Goal: Communication & Community: Share content

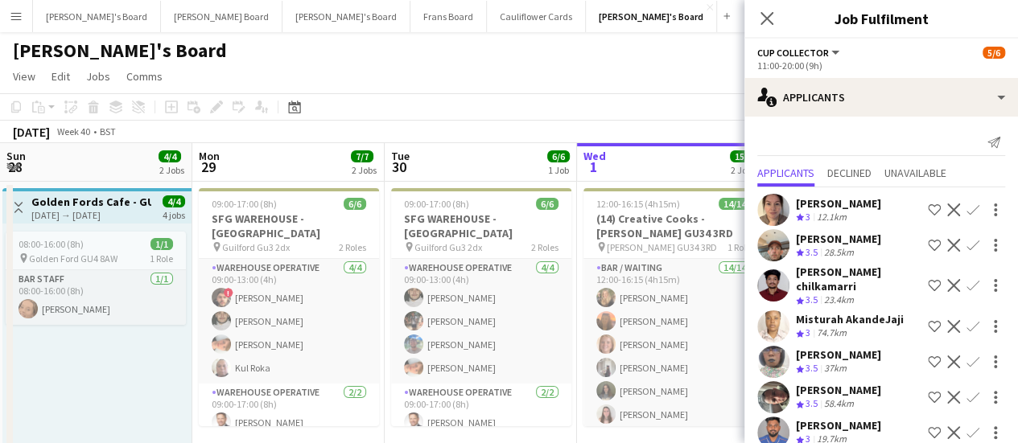
scroll to position [0, 384]
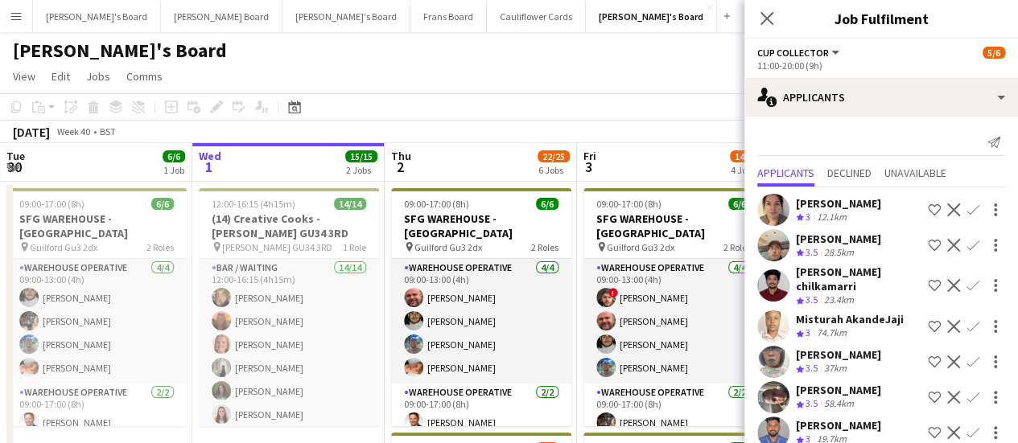
click at [524, 73] on app-page-menu "View Day view expanded Day view collapsed Month view Date picker Jump to today …" at bounding box center [509, 78] width 1018 height 31
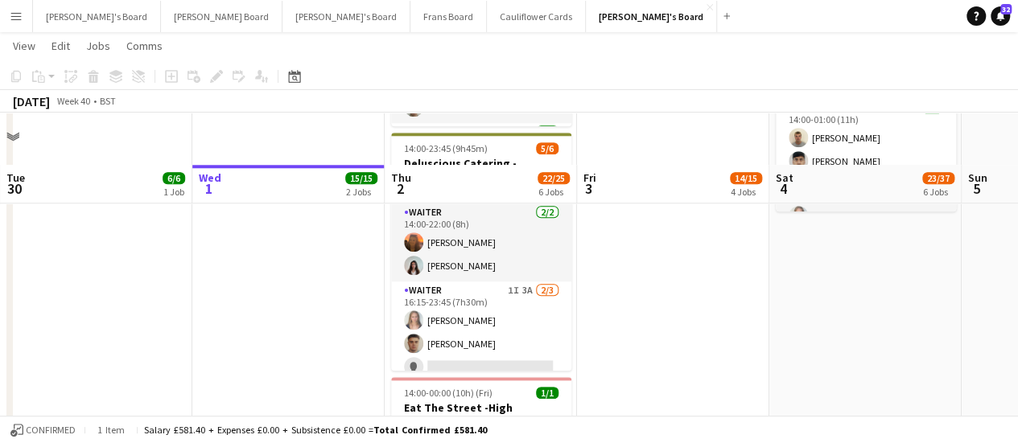
scroll to position [862, 0]
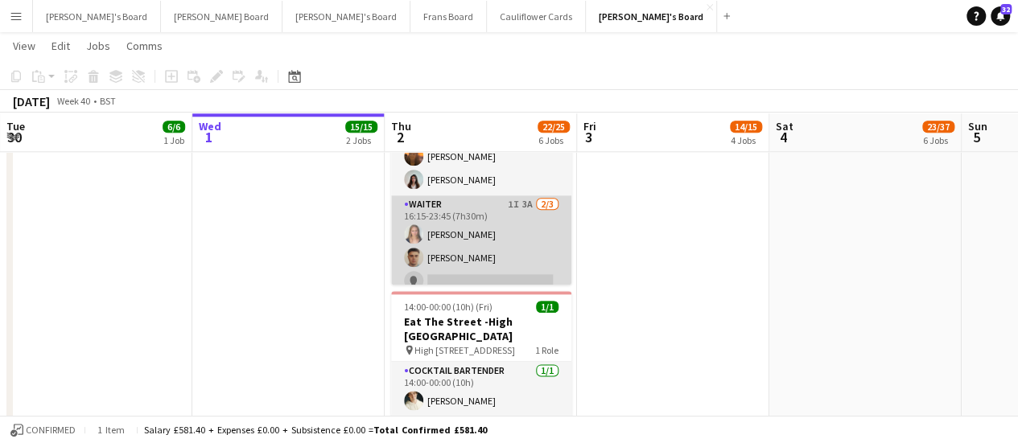
click at [524, 220] on app-card-role "Waiter 1I 3A 2/3 16:15-23:45 (7h30m) Alice Appleyard Thomas Morris single-neutr…" at bounding box center [481, 245] width 180 height 101
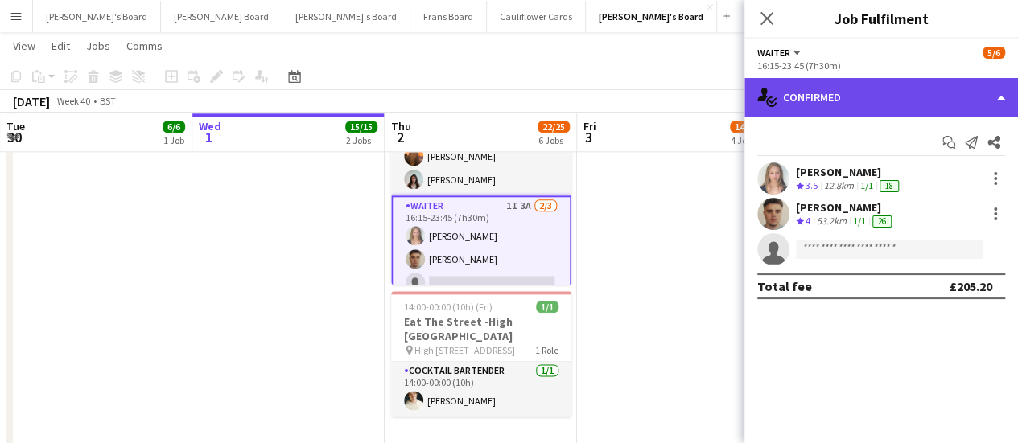
click at [875, 99] on div "single-neutral-actions-check-2 Confirmed" at bounding box center [880, 97] width 273 height 39
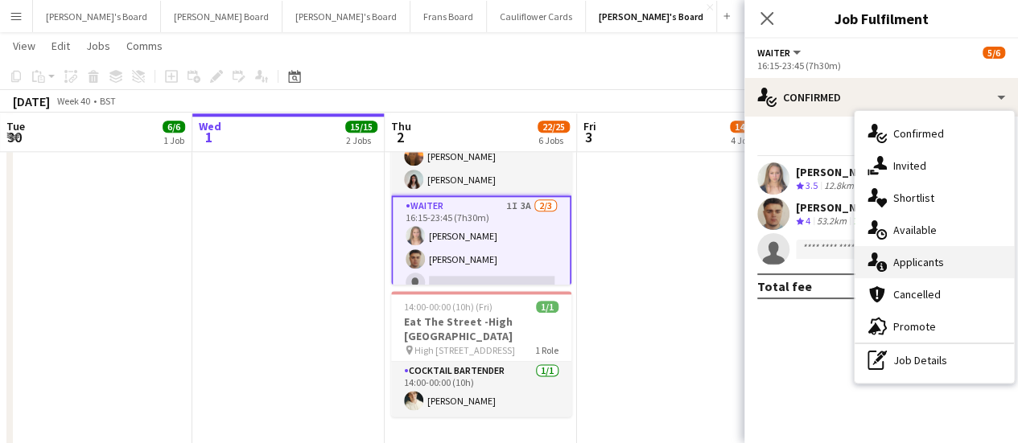
click at [893, 272] on div "single-neutral-actions-information Applicants" at bounding box center [933, 262] width 159 height 32
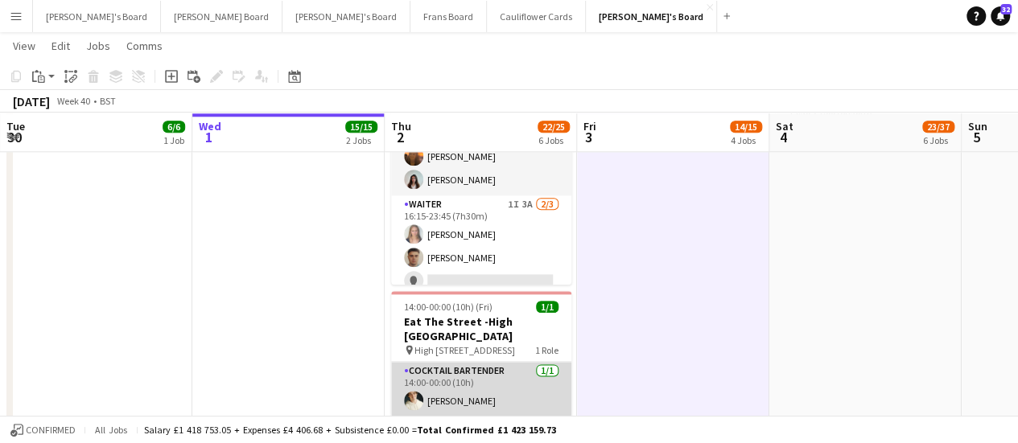
click at [502, 388] on app-card-role "Cocktail Bartender 1/1 14:00-00:00 (10h) Sam Hammond" at bounding box center [481, 389] width 180 height 55
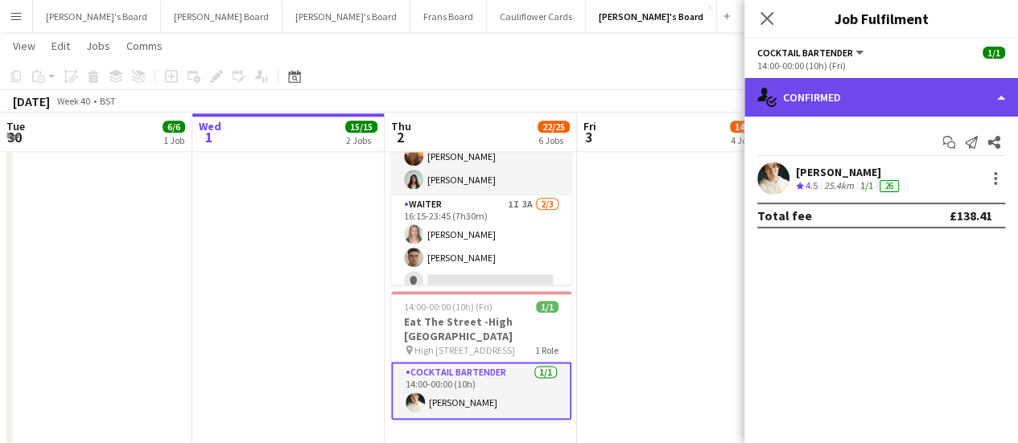
click at [907, 93] on div "single-neutral-actions-check-2 Confirmed" at bounding box center [880, 97] width 273 height 39
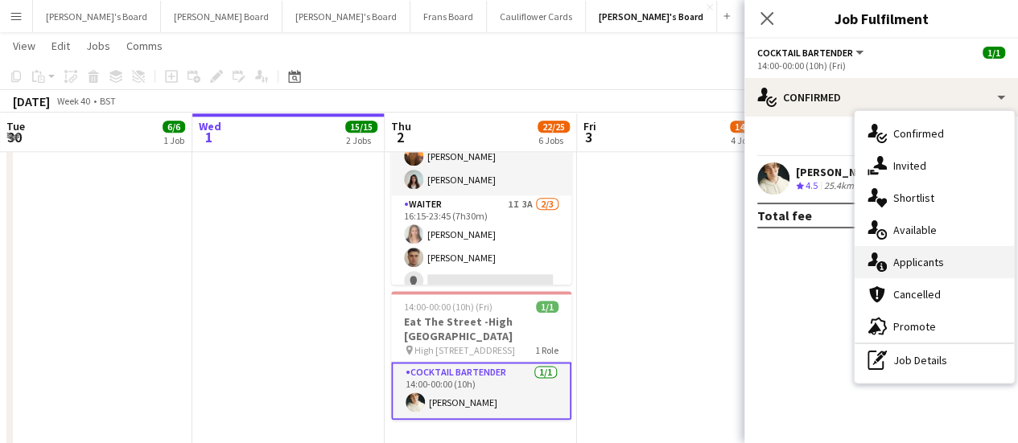
click at [943, 258] on div "single-neutral-actions-information Applicants" at bounding box center [933, 262] width 159 height 32
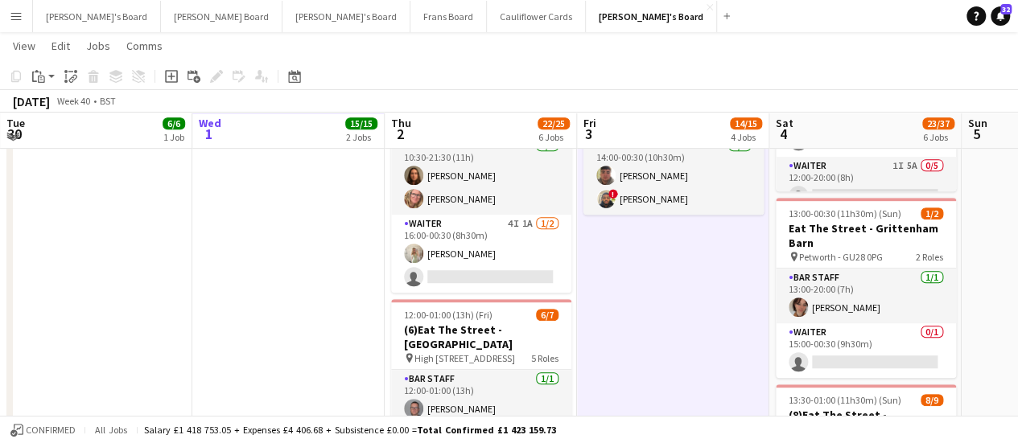
scroll to position [363, 0]
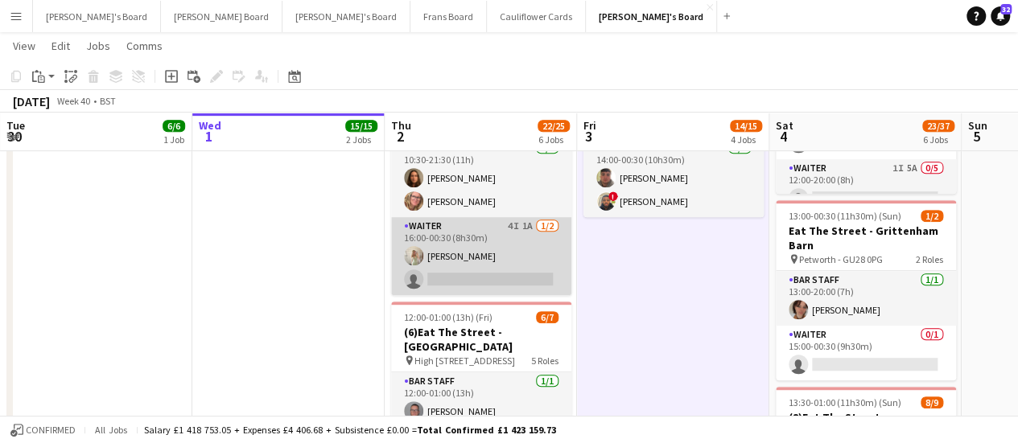
click at [531, 241] on app-card-role "Waiter 4I 1A 1/2 16:00-00:30 (8h30m) Chloe Everley single-neutral-actions" at bounding box center [481, 256] width 180 height 78
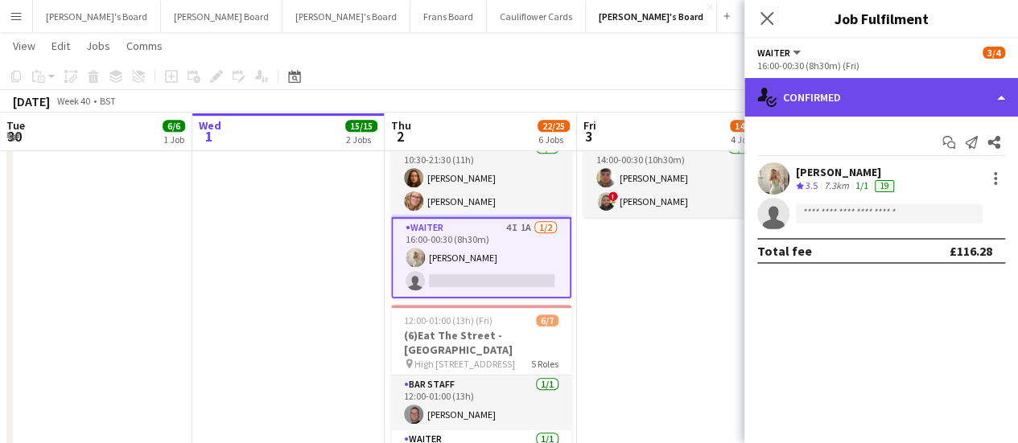
click at [855, 101] on div "single-neutral-actions-check-2 Confirmed" at bounding box center [880, 97] width 273 height 39
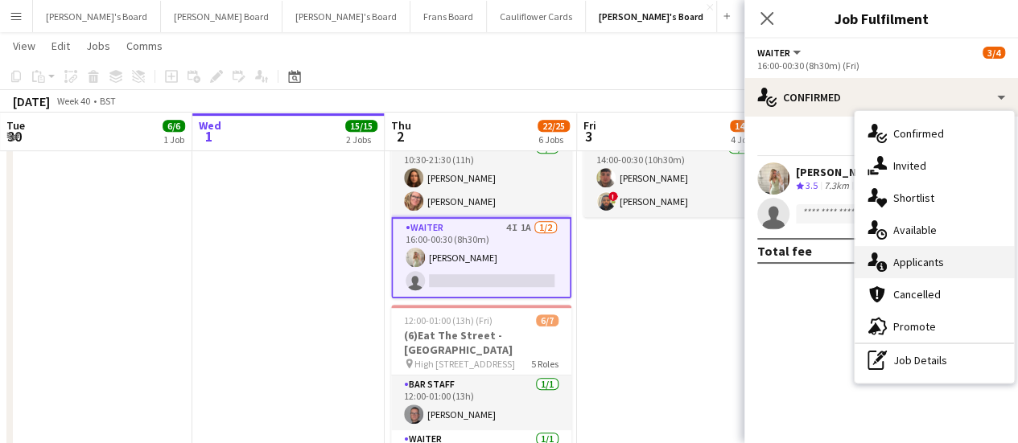
click at [935, 265] on span "Applicants" at bounding box center [918, 262] width 51 height 14
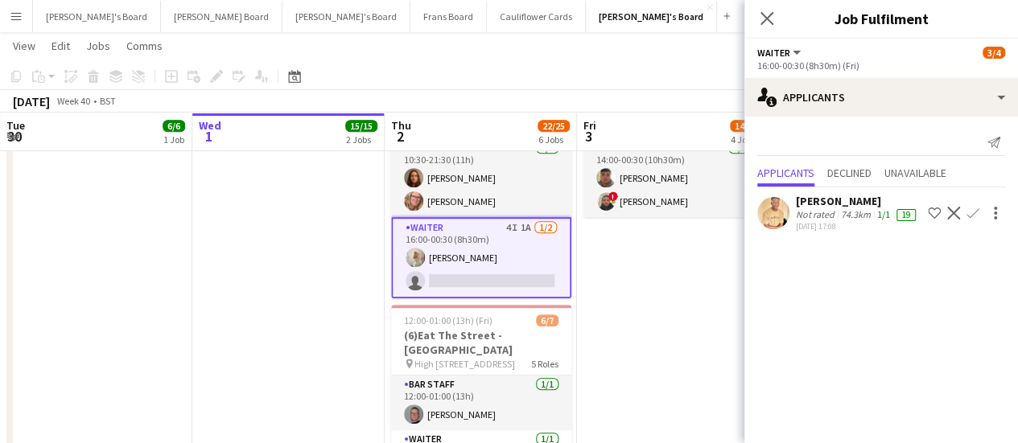
click at [655, 317] on app-date-cell "09:00-17:00 (8h) 6/6 SFG WAREHOUSE - GUILDFORD pin Guilford Gu3 2dx 2 Roles War…" at bounding box center [673, 383] width 192 height 1133
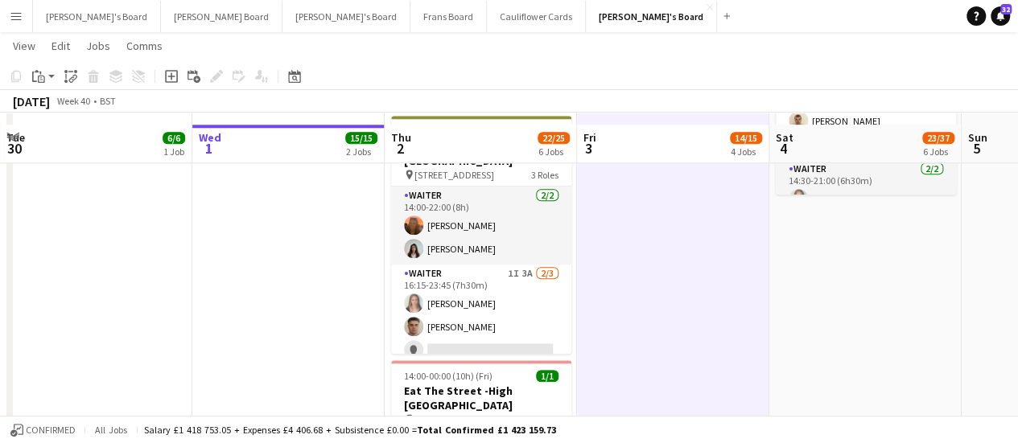
scroll to position [805, 0]
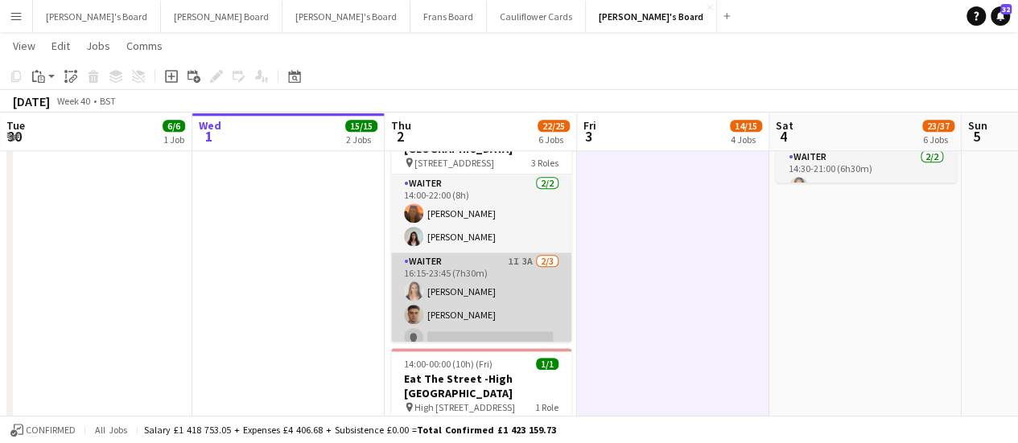
click at [518, 276] on app-card-role "Waiter 1I 3A 2/3 16:15-23:45 (7h30m) Alice Appleyard Thomas Morris single-neutr…" at bounding box center [481, 303] width 180 height 101
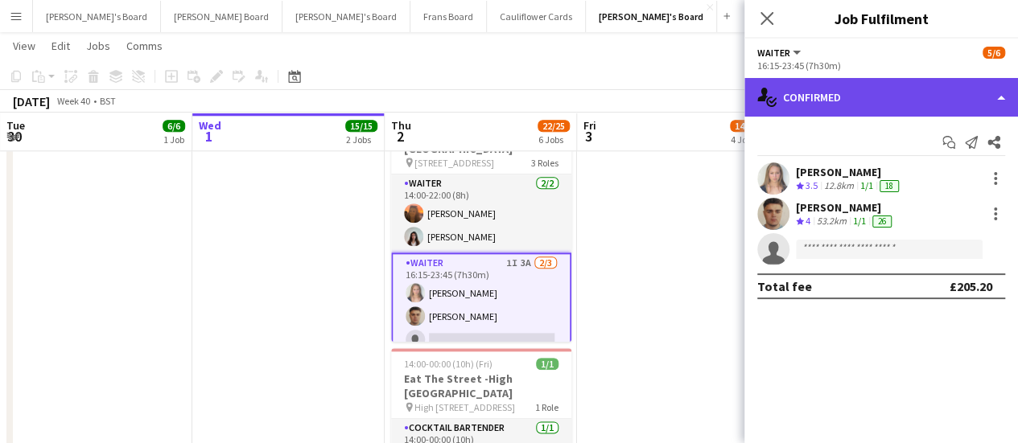
click at [954, 104] on div "single-neutral-actions-check-2 Confirmed" at bounding box center [880, 97] width 273 height 39
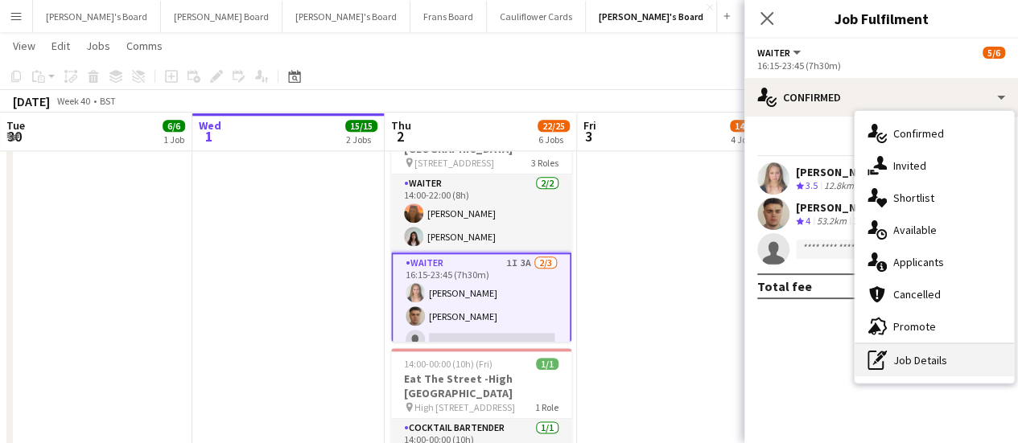
click at [921, 360] on div "pen-write Job Details" at bounding box center [933, 360] width 159 height 32
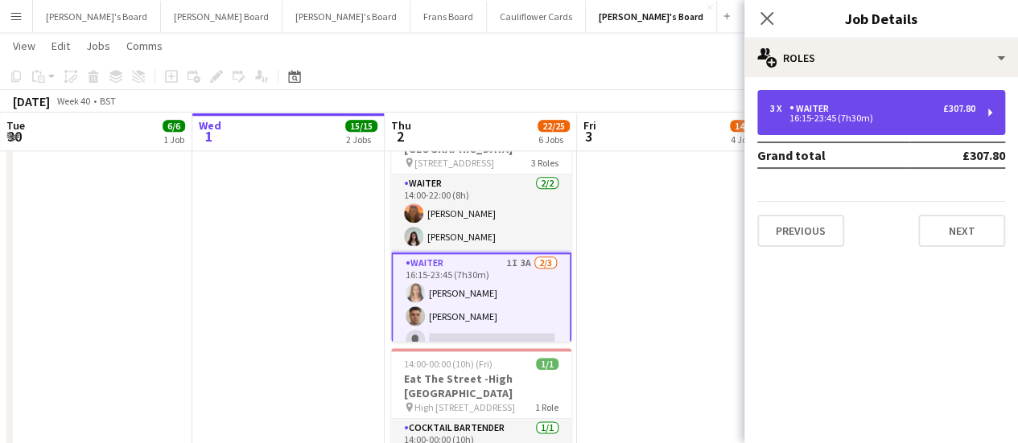
click at [822, 109] on div "Waiter" at bounding box center [812, 108] width 46 height 11
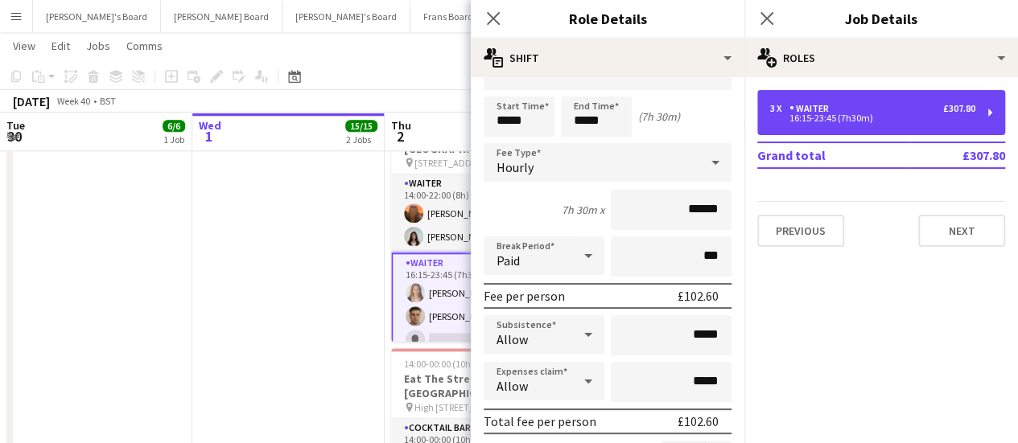
scroll to position [39, 0]
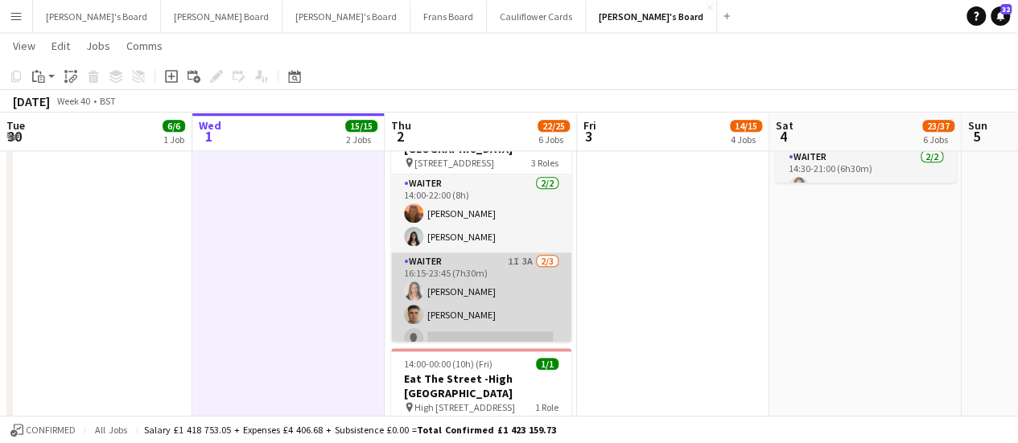
click at [485, 295] on app-card-role "Waiter 1I 3A 2/3 16:15-23:45 (7h30m) Alice Appleyard Thomas Morris single-neutr…" at bounding box center [481, 303] width 180 height 101
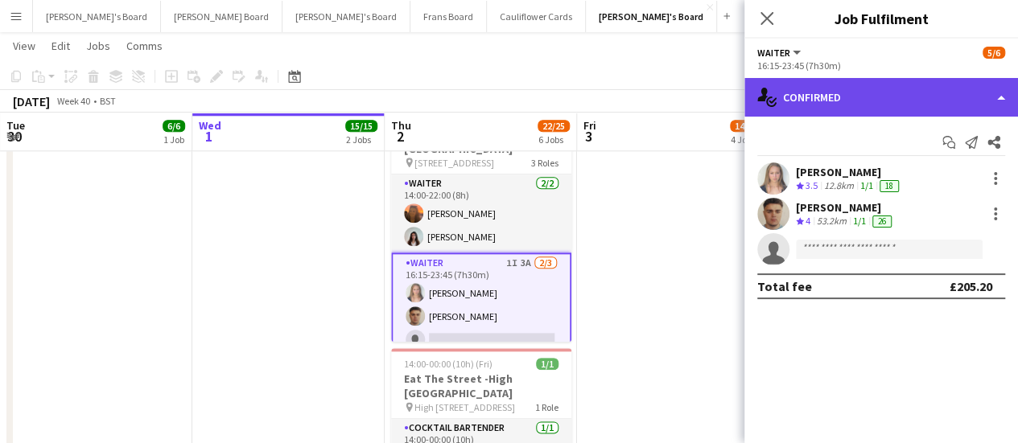
click at [907, 110] on div "single-neutral-actions-check-2 Confirmed" at bounding box center [880, 97] width 273 height 39
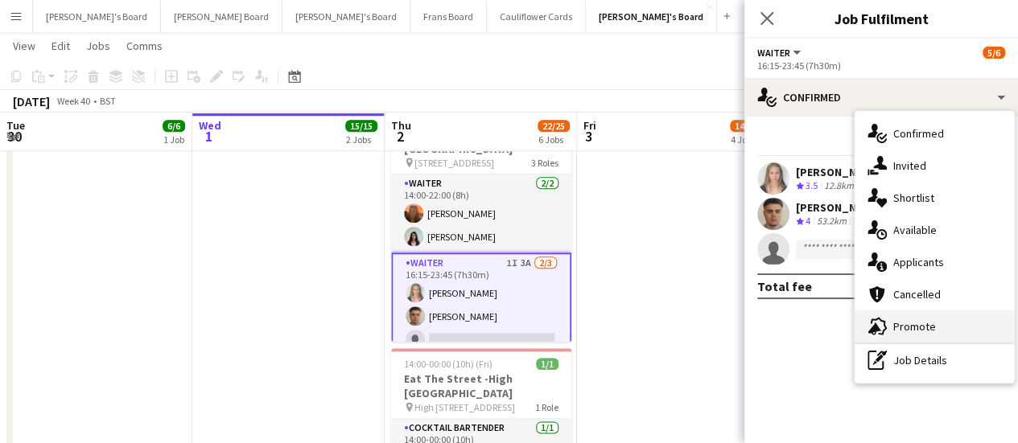
click at [923, 339] on div "advertising-megaphone Promote" at bounding box center [933, 326] width 159 height 32
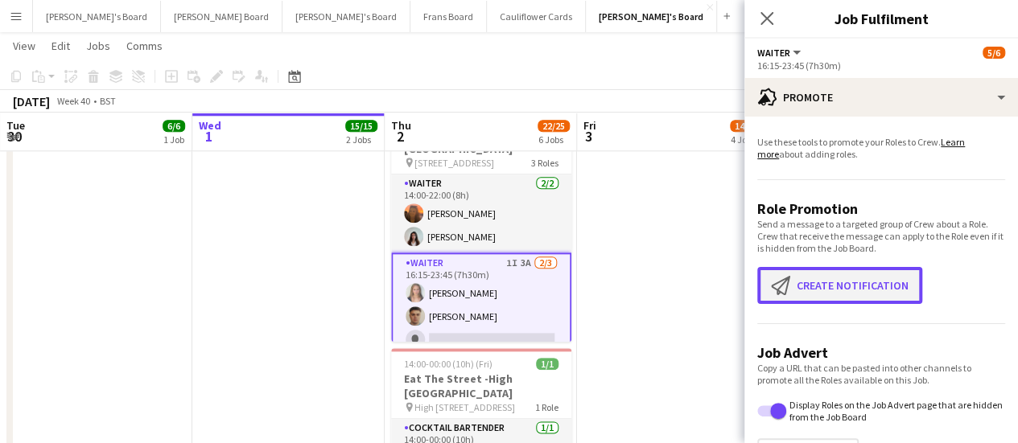
click at [863, 285] on button "Create notification Create notification" at bounding box center [839, 285] width 165 height 37
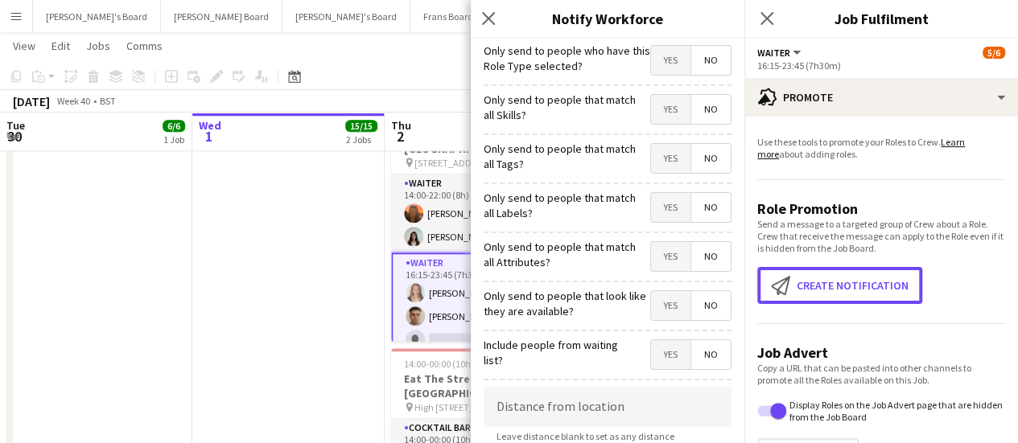
scroll to position [65, 0]
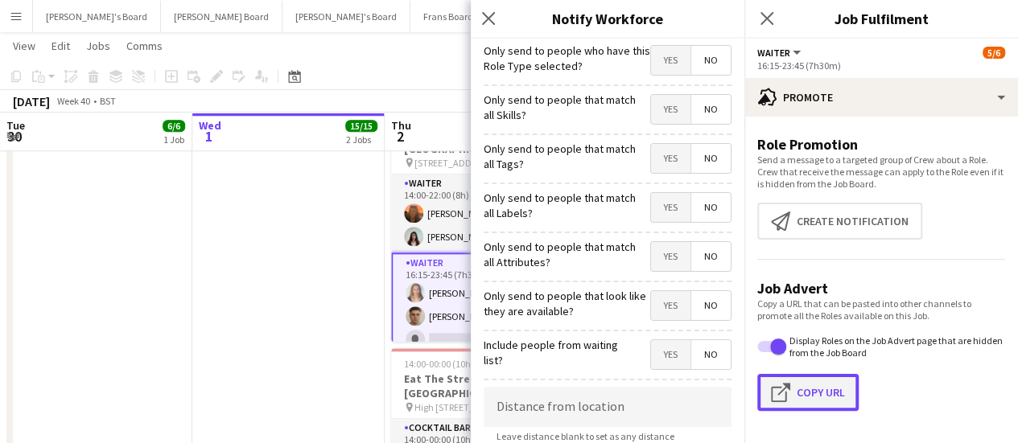
click at [805, 385] on button "Click to copy URL Copy Url" at bounding box center [807, 392] width 101 height 37
type textarea "**********"
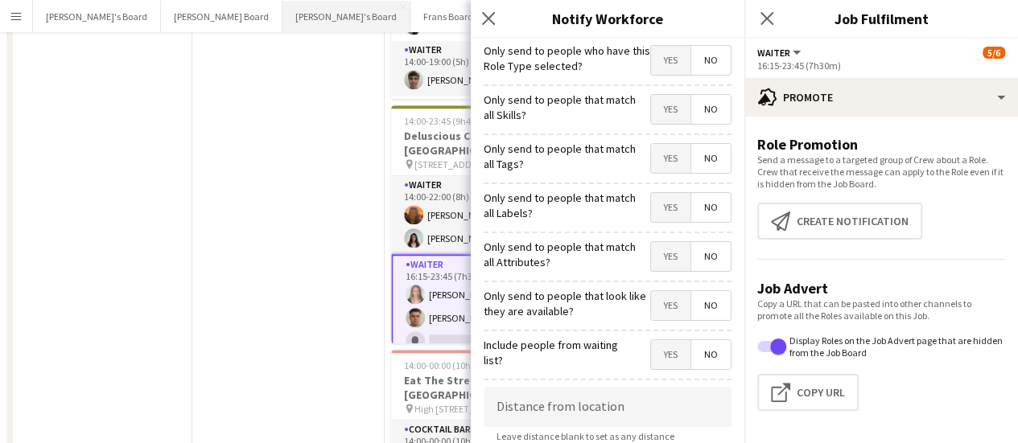
scroll to position [0, 0]
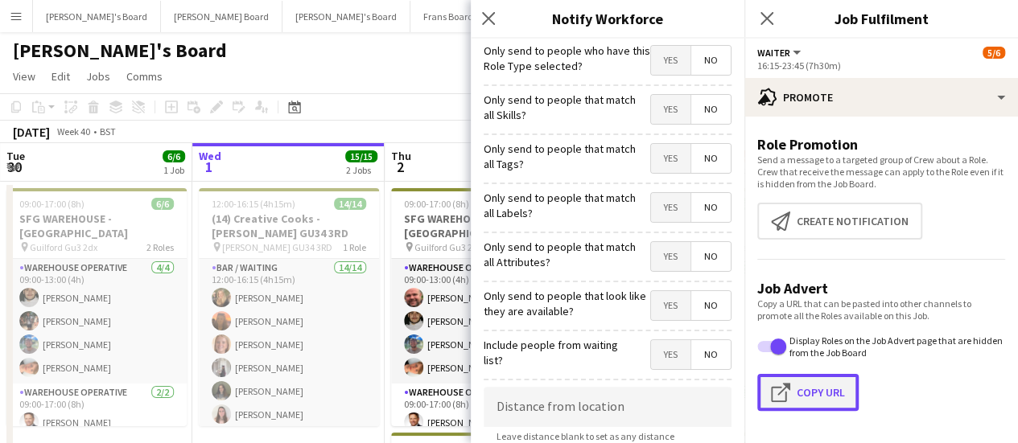
click at [820, 392] on button "Click to copy URL Copy Url" at bounding box center [807, 392] width 101 height 37
click at [397, 96] on app-toolbar "Copy Paste Paste Ctrl+V Paste with crew Ctrl+Shift+V Paste linked Job Delete Gr…" at bounding box center [509, 106] width 1018 height 27
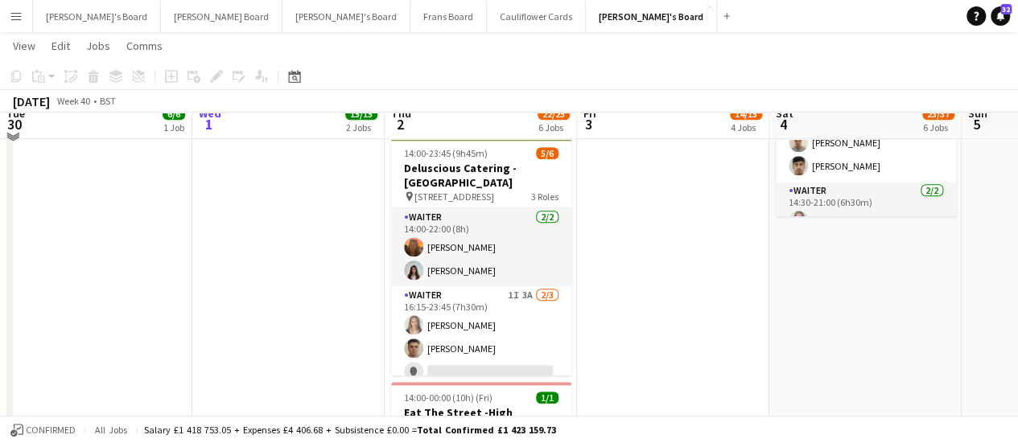
scroll to position [774, 0]
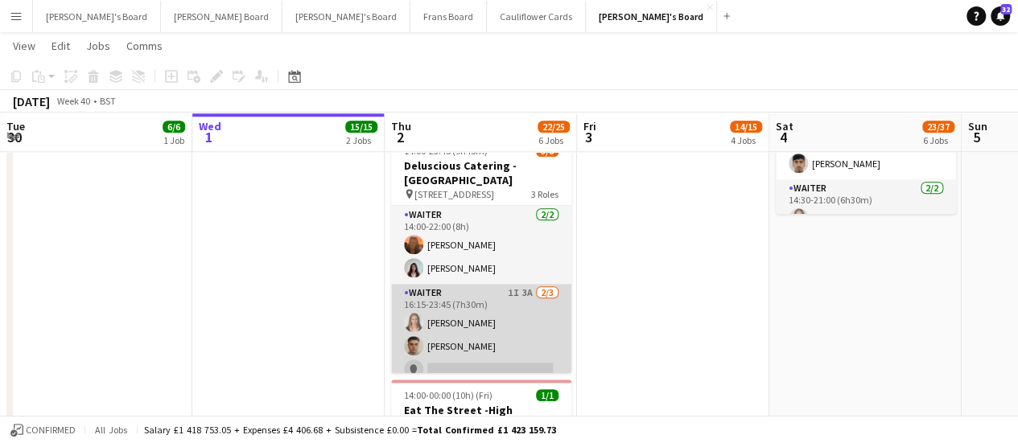
click at [518, 306] on app-card-role "Waiter 1I 3A 2/3 16:15-23:45 (7h30m) Alice Appleyard Thomas Morris single-neutr…" at bounding box center [481, 334] width 180 height 101
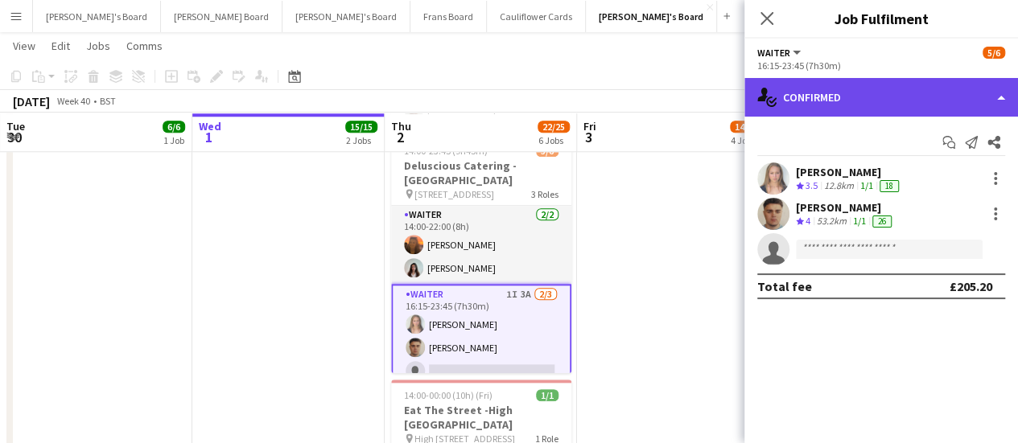
click at [969, 100] on div "single-neutral-actions-check-2 Confirmed" at bounding box center [880, 97] width 273 height 39
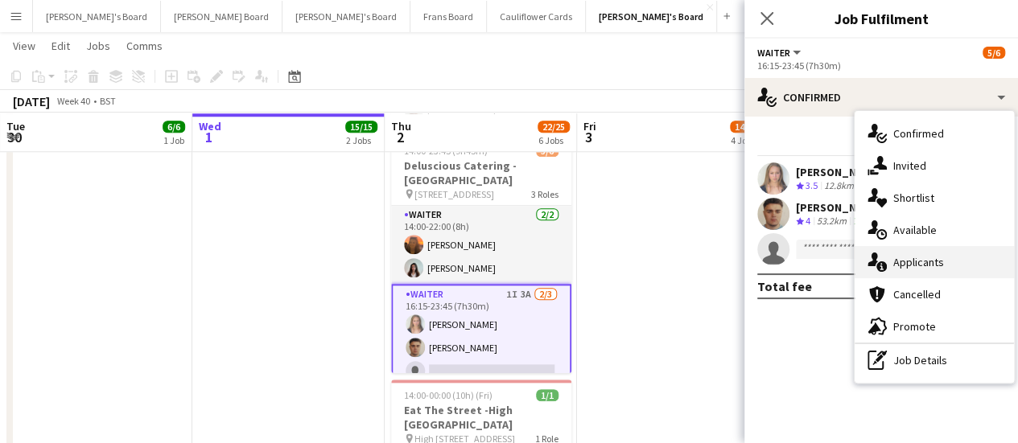
click at [943, 248] on div "single-neutral-actions-information Applicants" at bounding box center [933, 262] width 159 height 32
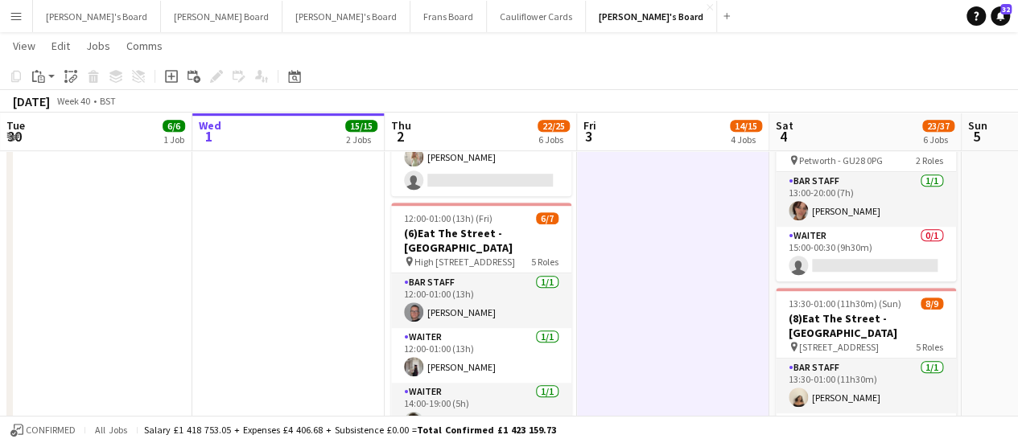
scroll to position [459, 0]
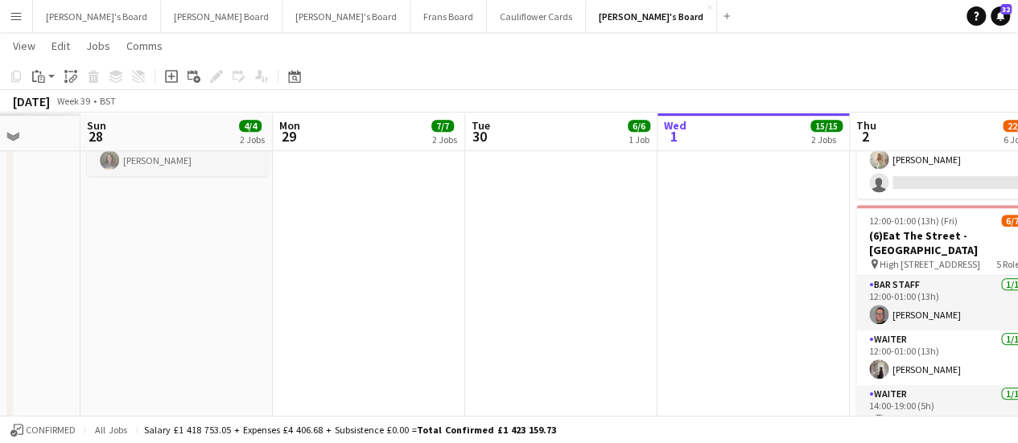
drag, startPoint x: 290, startPoint y: 285, endPoint x: 755, endPoint y: 191, distance: 474.4
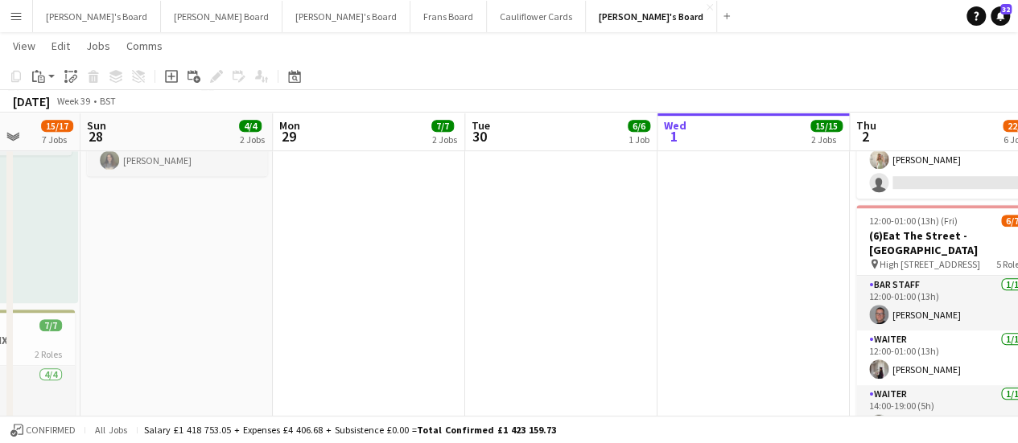
scroll to position [0, 475]
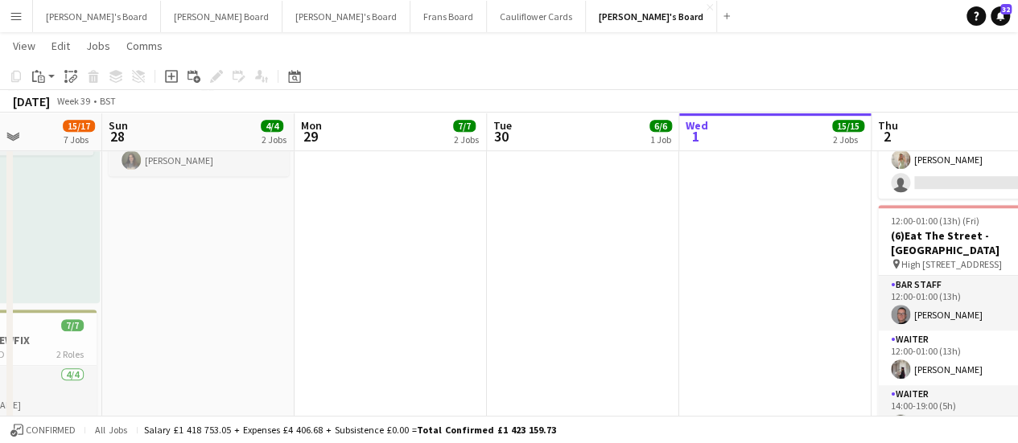
drag, startPoint x: 364, startPoint y: 265, endPoint x: 771, endPoint y: 280, distance: 406.5
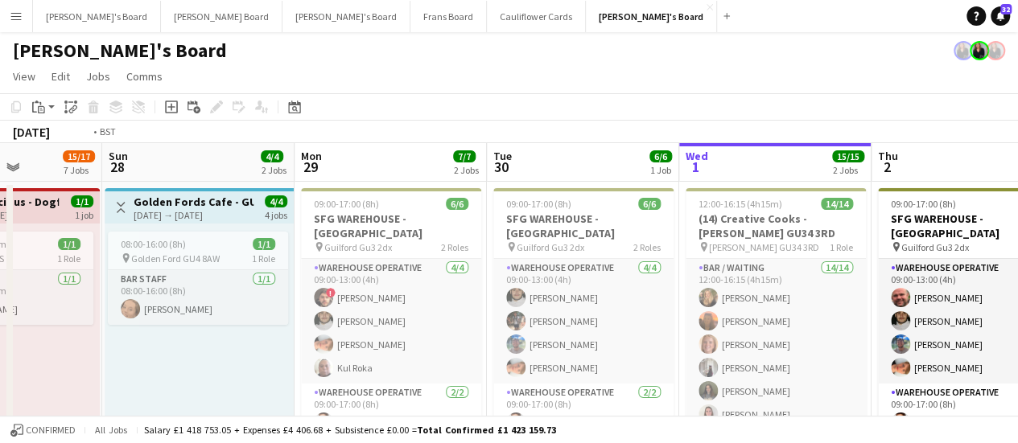
scroll to position [0, 426]
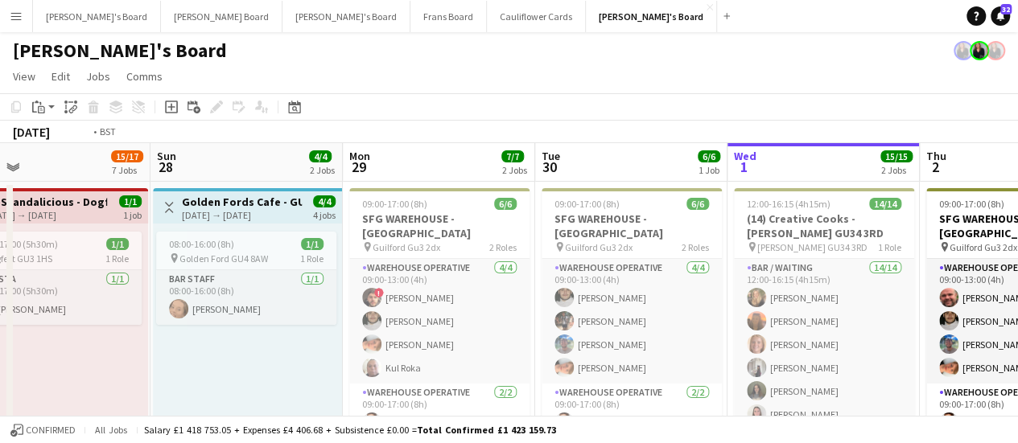
drag, startPoint x: 847, startPoint y: 191, endPoint x: 127, endPoint y: 273, distance: 724.5
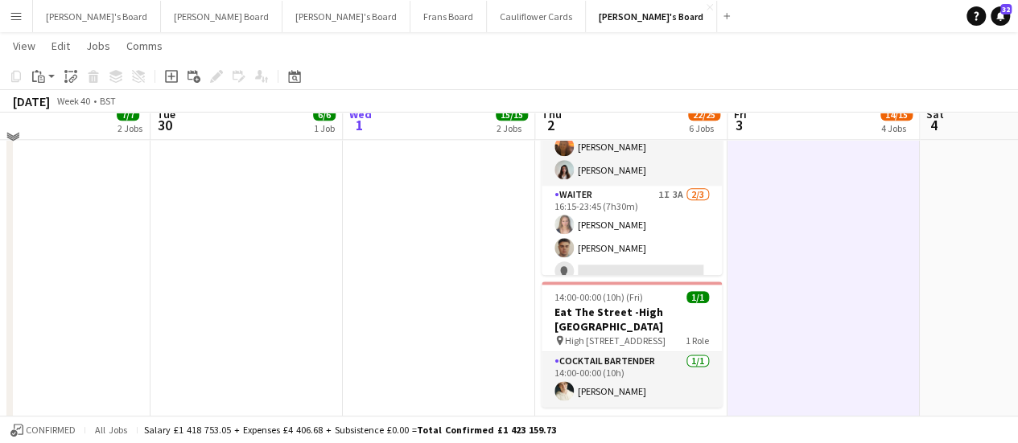
scroll to position [883, 0]
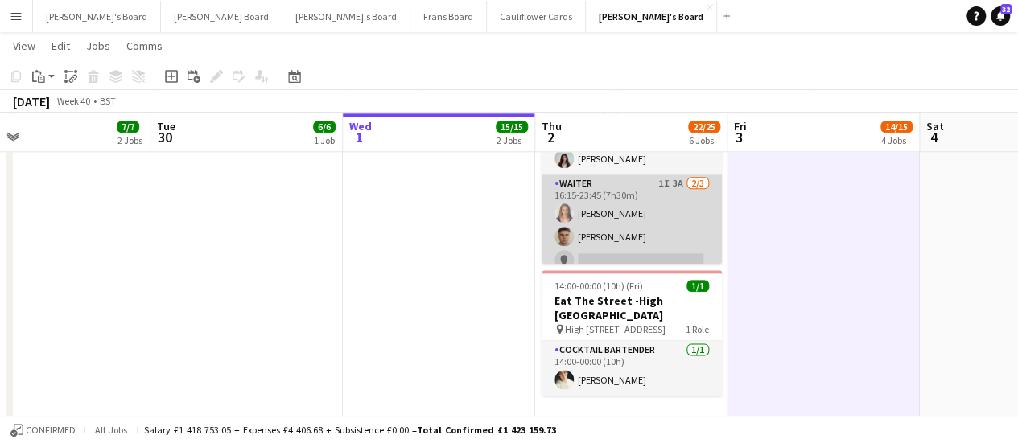
click at [639, 210] on app-card-role "Waiter 1I 3A 2/3 16:15-23:45 (7h30m) Alice Appleyard Thomas Morris single-neutr…" at bounding box center [631, 225] width 180 height 101
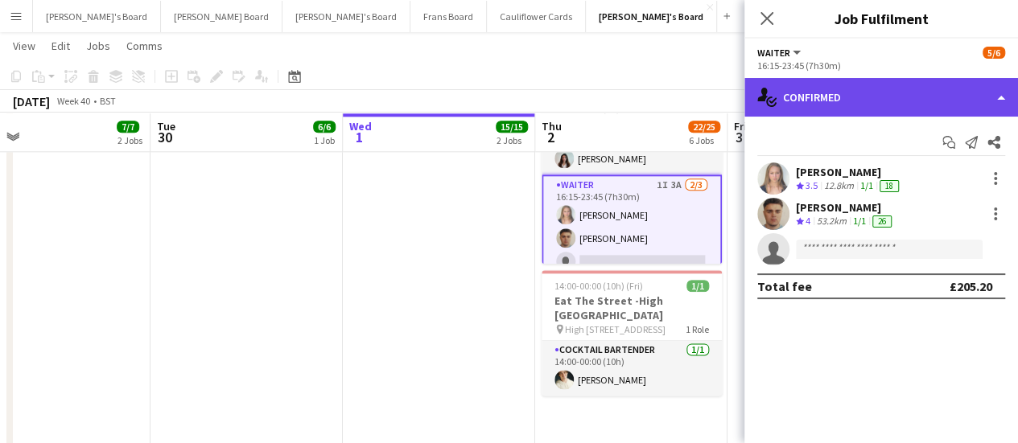
click at [890, 116] on div "single-neutral-actions-check-2 Confirmed" at bounding box center [880, 97] width 273 height 39
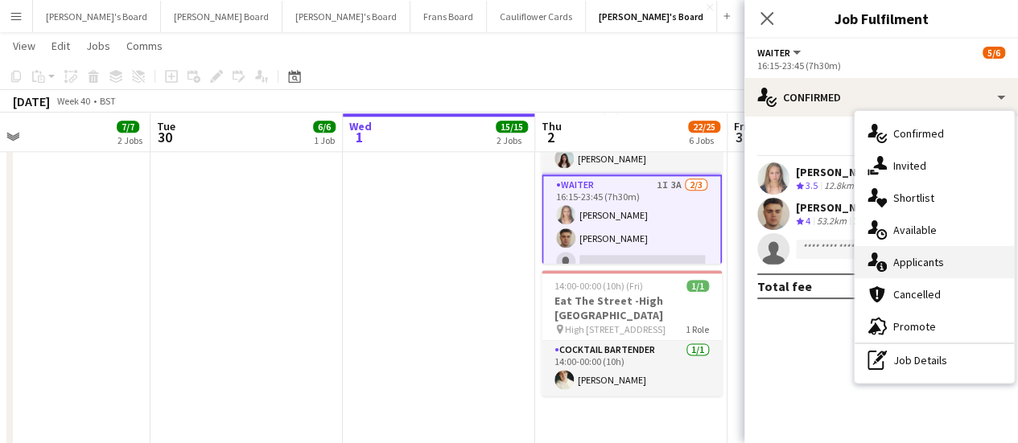
click at [938, 253] on div "single-neutral-actions-information Applicants" at bounding box center [933, 262] width 159 height 32
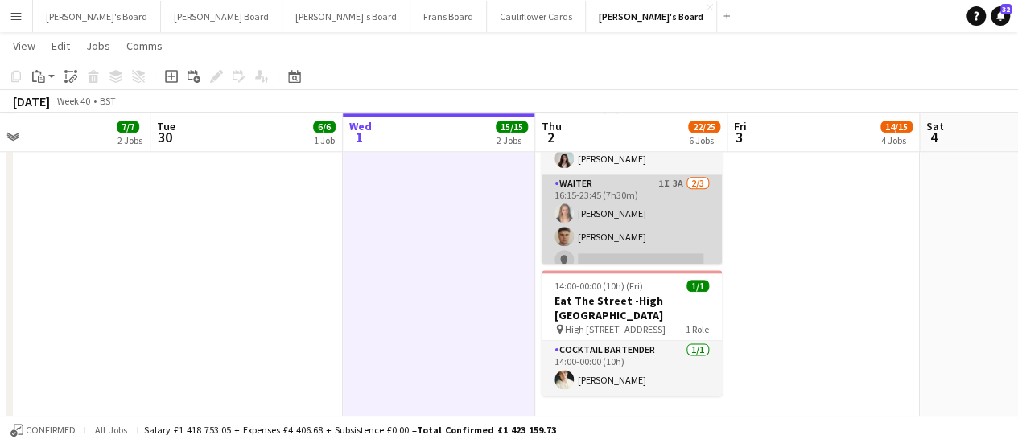
click at [624, 210] on app-card-role "Waiter 1I 3A 2/3 16:15-23:45 (7h30m) Alice Appleyard Thomas Morris single-neutr…" at bounding box center [631, 225] width 180 height 101
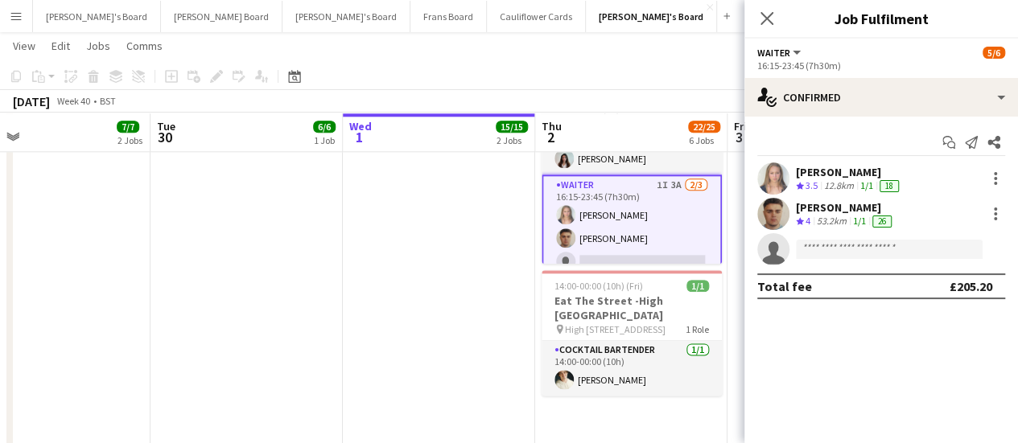
click at [838, 183] on div "12.8km" at bounding box center [838, 186] width 36 height 14
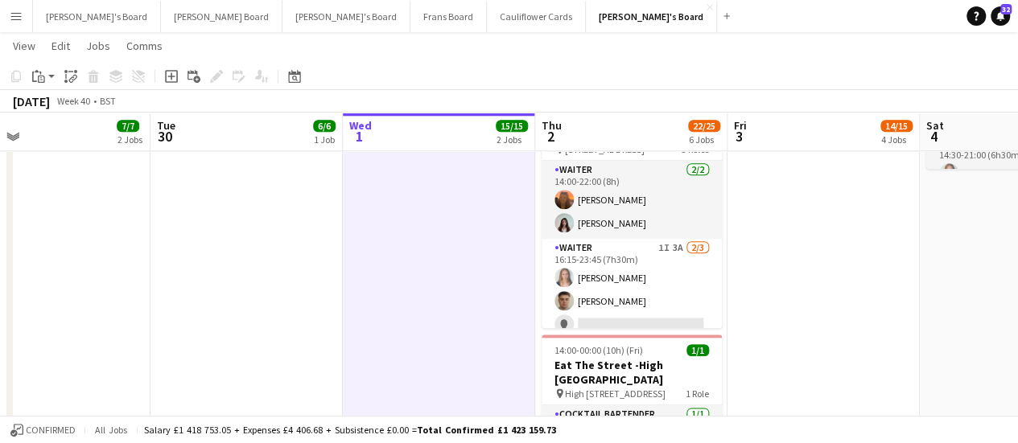
scroll to position [827, 0]
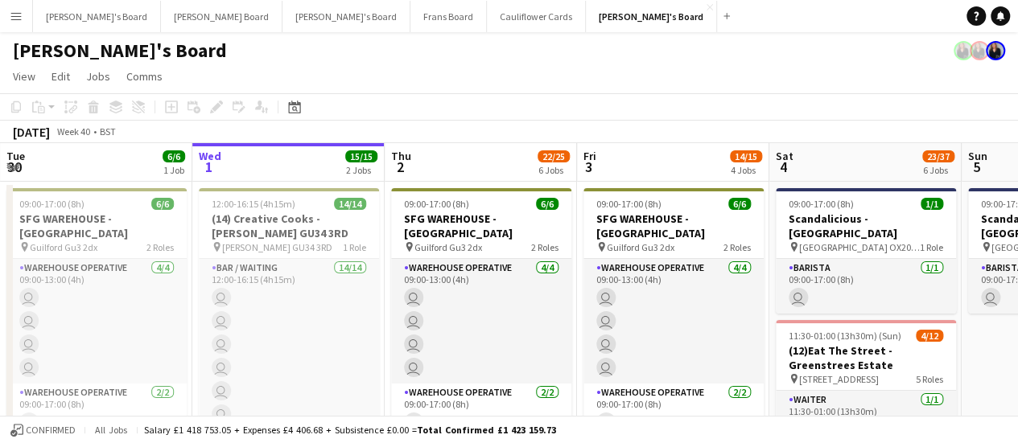
click at [16, 15] on app-icon "Menu" at bounding box center [16, 16] width 13 height 13
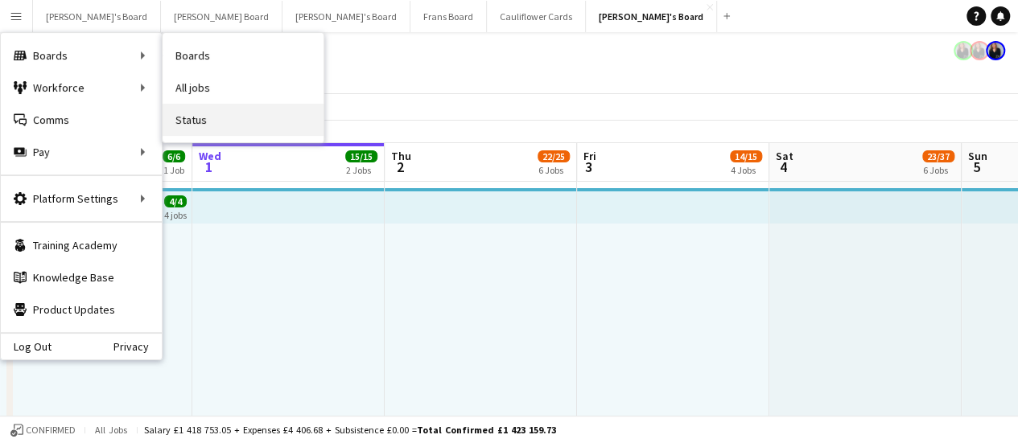
click at [232, 131] on link "Status" at bounding box center [242, 120] width 161 height 32
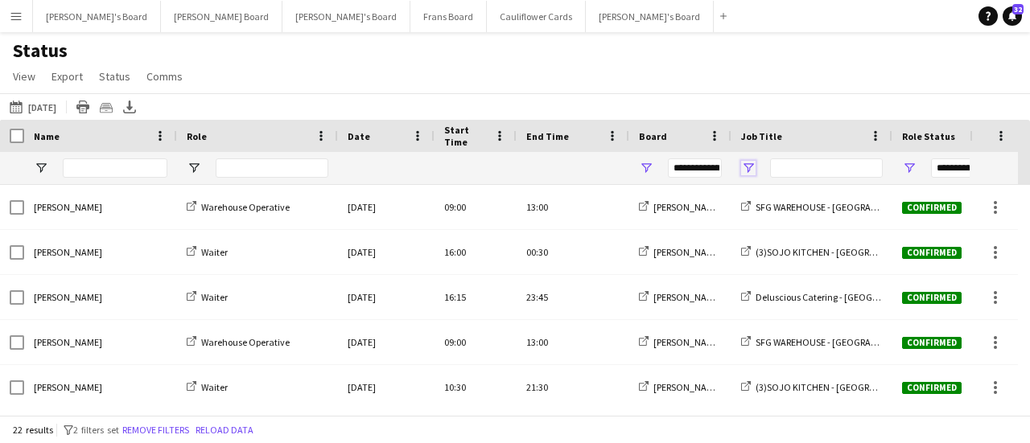
click at [755, 167] on span "Open Filter Menu" at bounding box center [748, 168] width 14 height 14
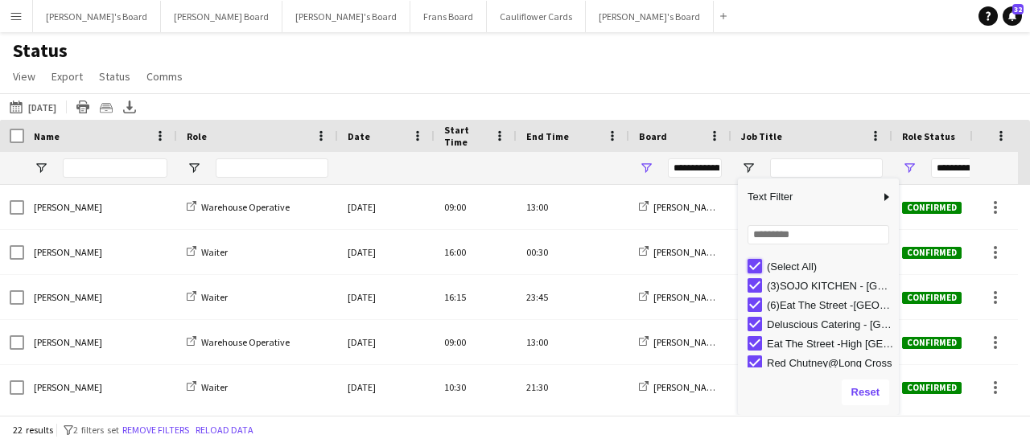
type input "***"
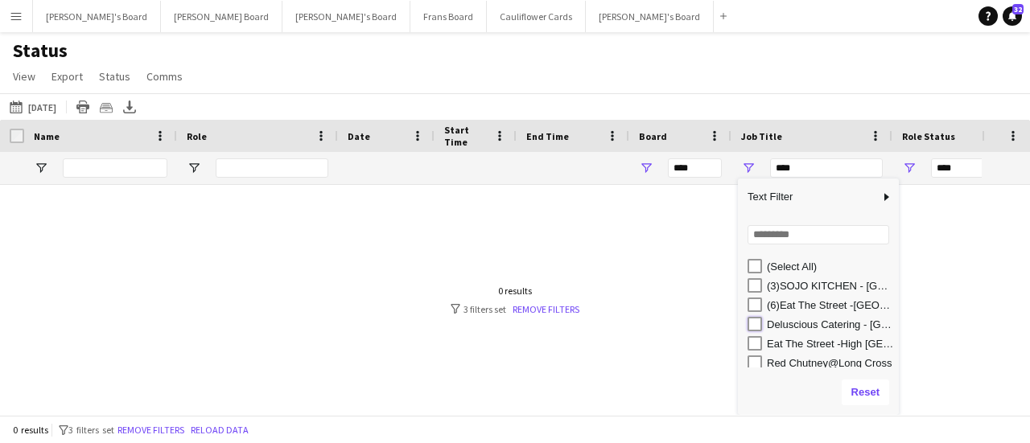
type input "**********"
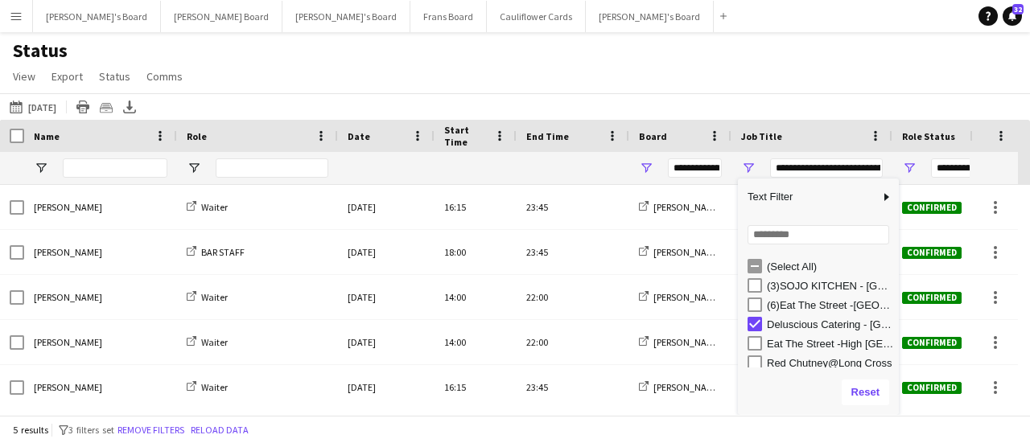
click at [643, 62] on div "Status View Views Default view Airshow Accreditation Airshow Check In Attending…" at bounding box center [515, 66] width 1030 height 55
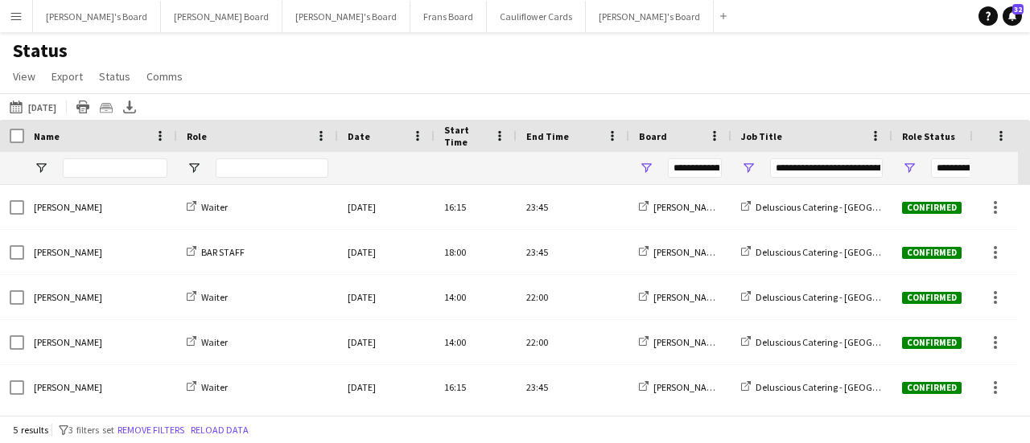
click at [24, 14] on button "Menu" at bounding box center [16, 16] width 32 height 32
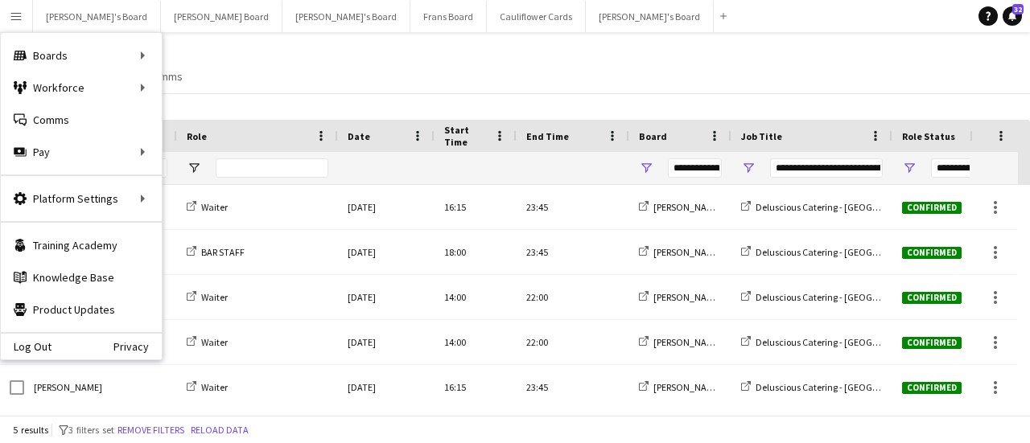
click at [290, 63] on div "Status View Views Default view Airshow Accreditation Airshow Check In Attending…" at bounding box center [515, 66] width 1030 height 55
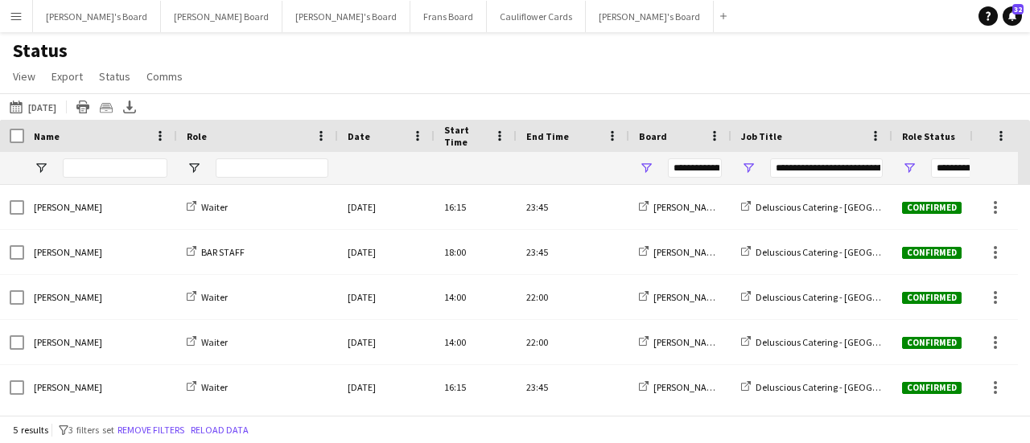
click at [19, 15] on app-icon "Menu" at bounding box center [16, 16] width 13 height 13
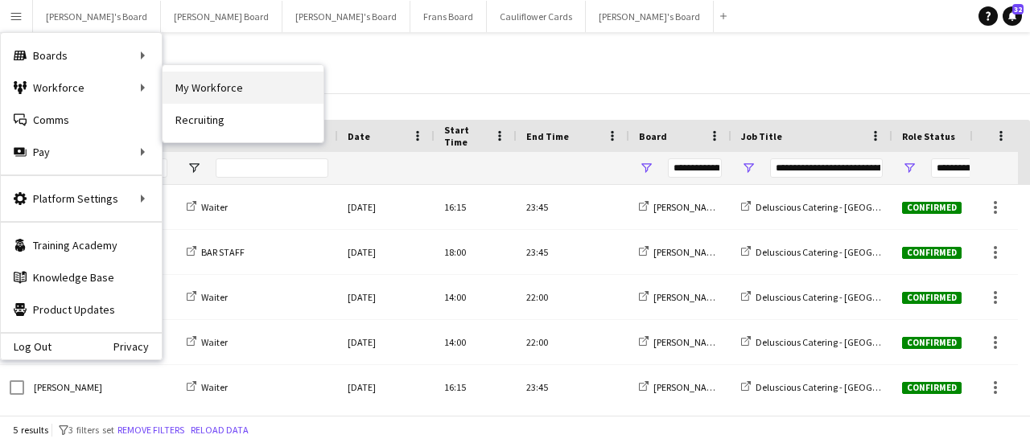
click at [169, 76] on link "My Workforce" at bounding box center [242, 88] width 161 height 32
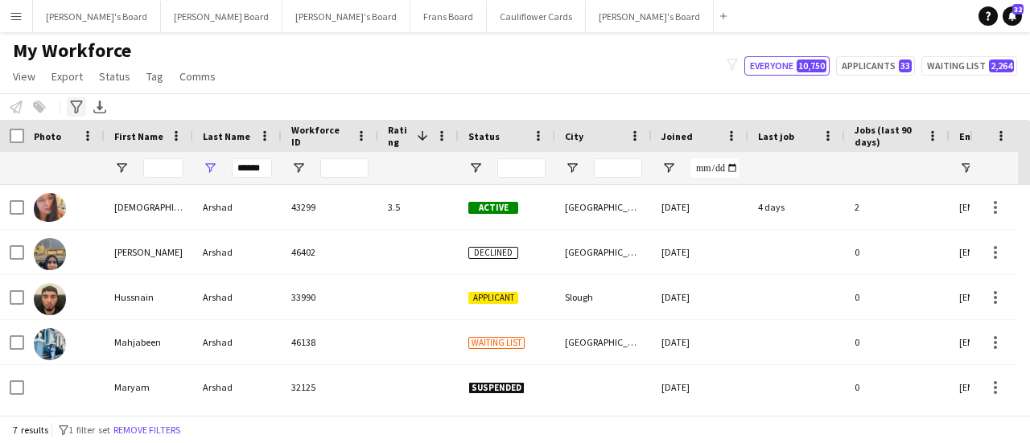
click at [78, 104] on icon "Advanced filters" at bounding box center [76, 107] width 13 height 13
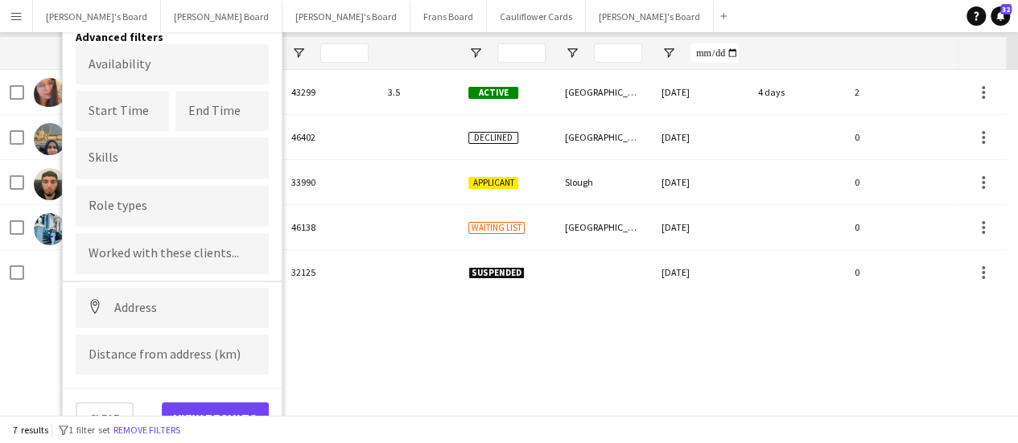
scroll to position [117, 0]
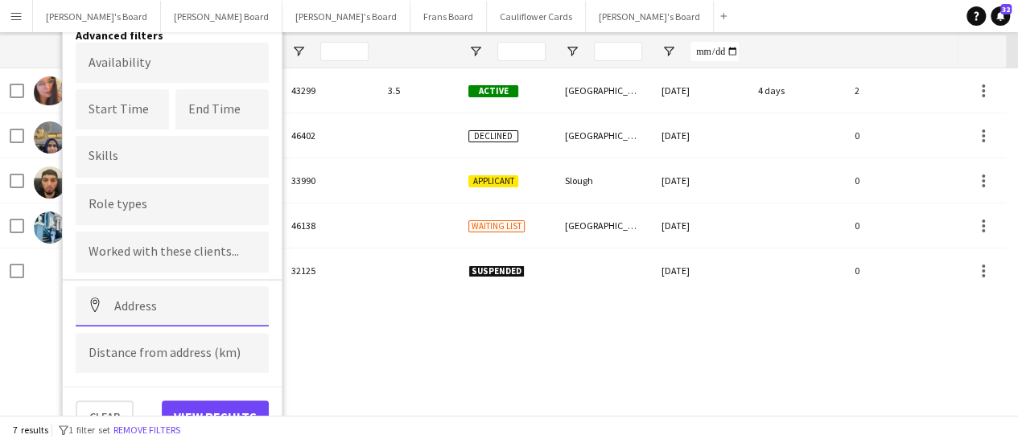
click at [156, 294] on input at bounding box center [172, 306] width 193 height 40
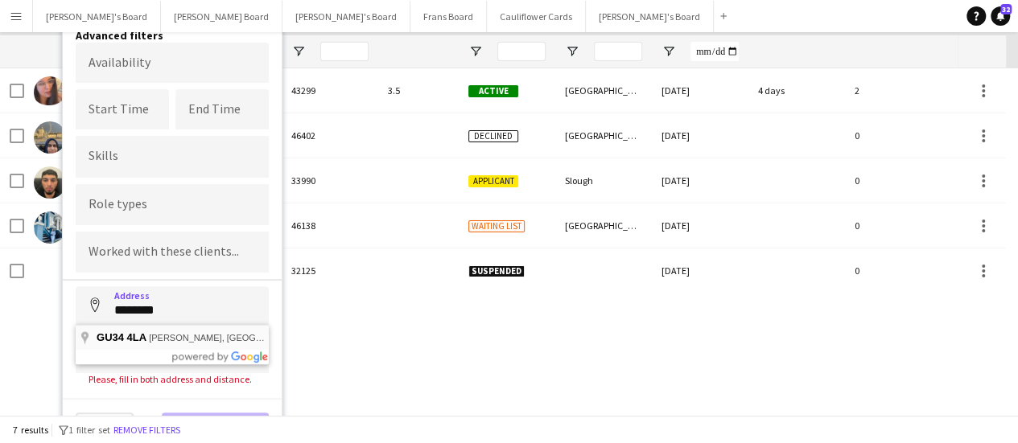
type input "**********"
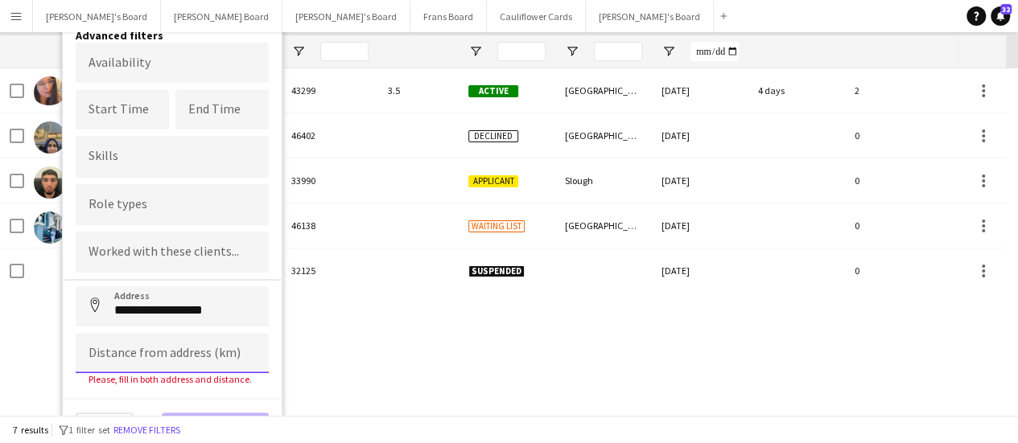
click at [174, 350] on input at bounding box center [172, 353] width 193 height 40
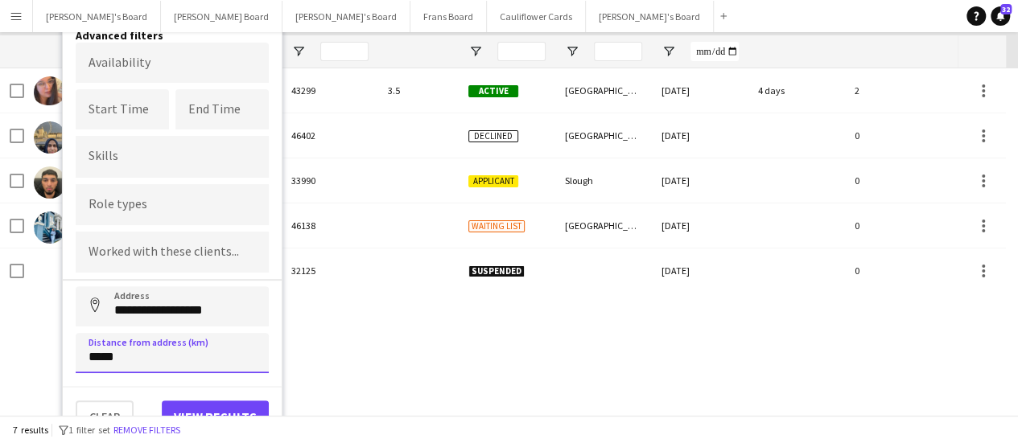
type input "*****"
click at [232, 405] on button "View results" at bounding box center [215, 417] width 107 height 32
type input "**********"
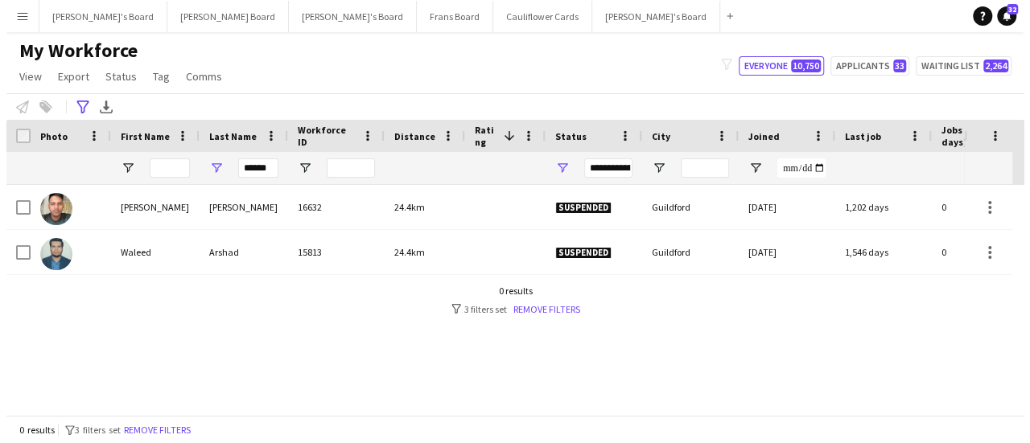
scroll to position [0, 0]
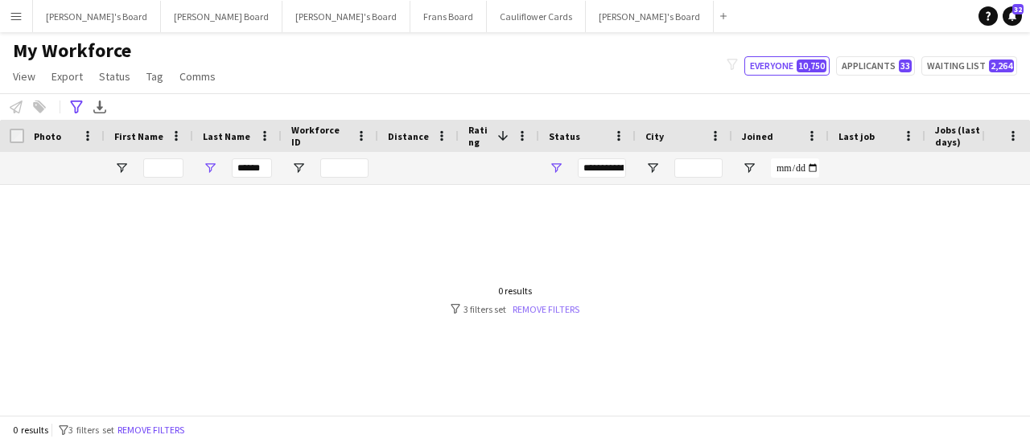
click at [544, 303] on link "Remove filters" at bounding box center [545, 309] width 67 height 12
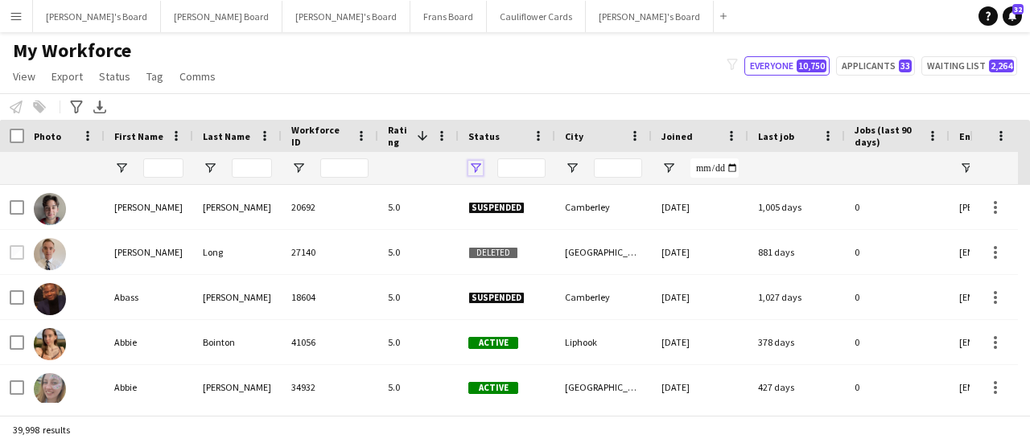
click at [474, 165] on span "Open Filter Menu" at bounding box center [475, 168] width 14 height 14
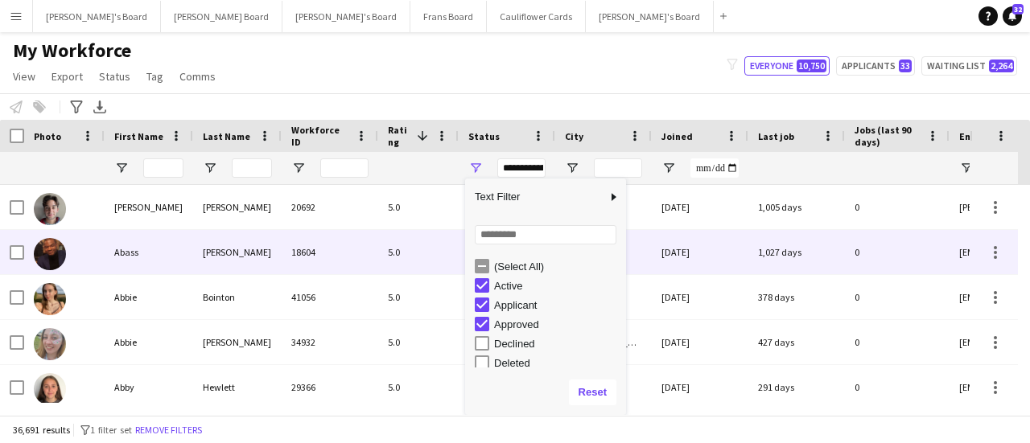
scroll to position [5, 0]
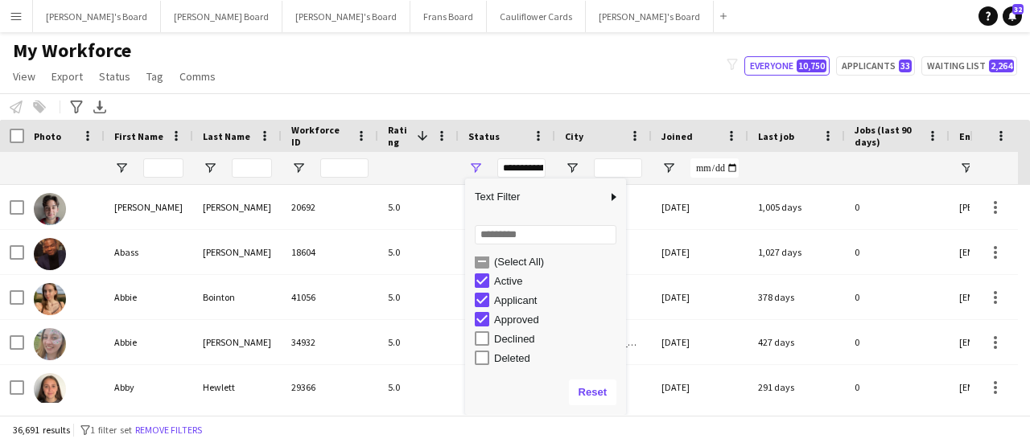
drag, startPoint x: 623, startPoint y: 289, endPoint x: 623, endPoint y: 270, distance: 18.5
click at [623, 270] on div "Column Filter" at bounding box center [624, 297] width 4 height 228
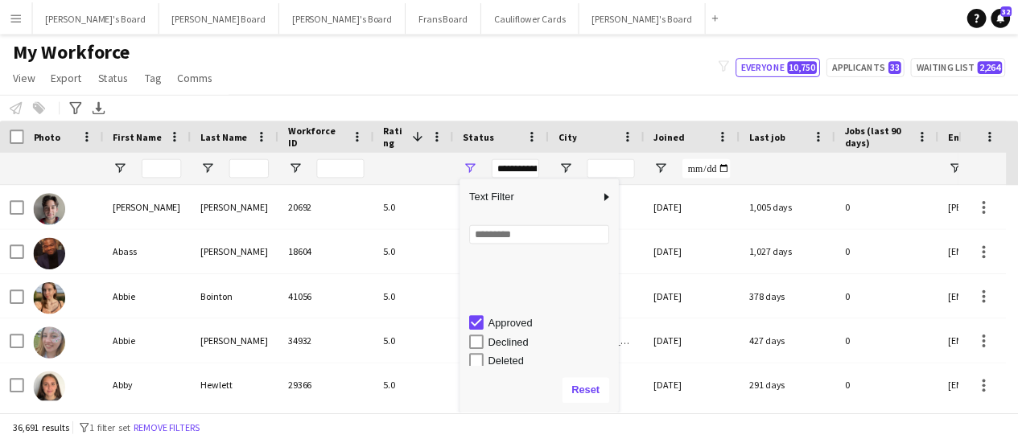
scroll to position [101, 0]
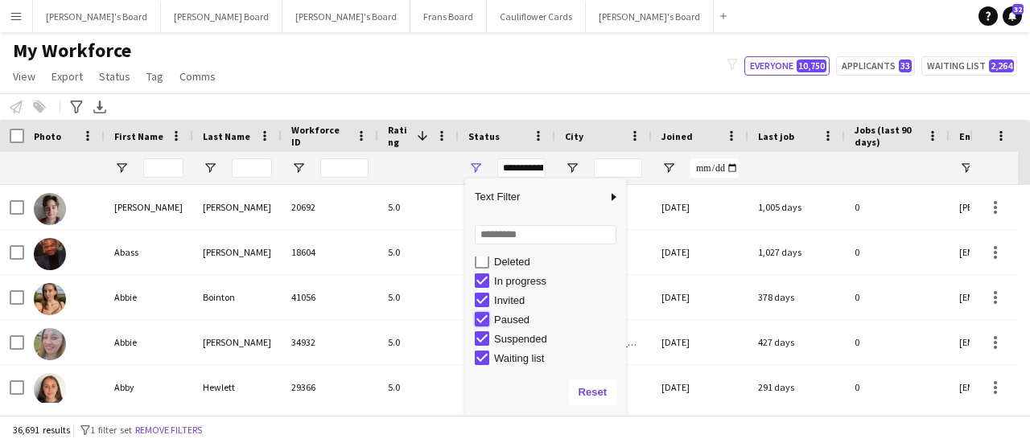
type input "**********"
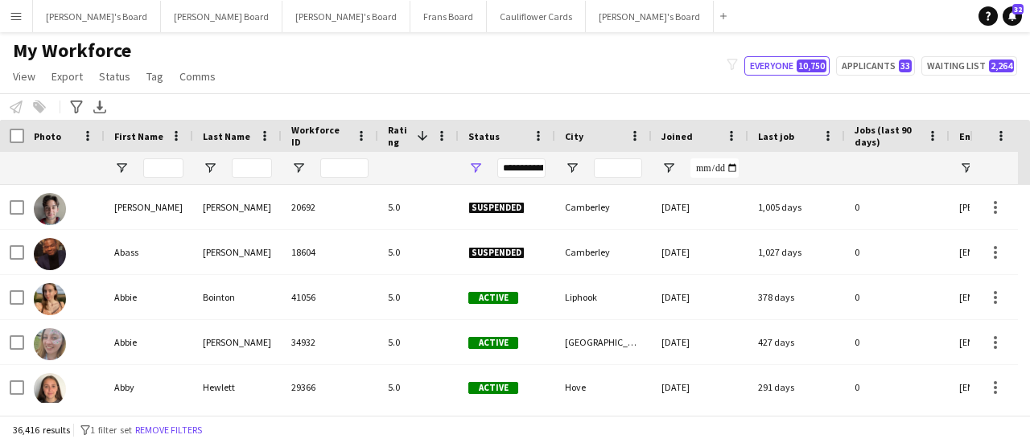
click at [489, 76] on div "My Workforce View Views Default view Compliance RTW Checks [GEOGRAPHIC_DATA] Se…" at bounding box center [515, 66] width 1030 height 55
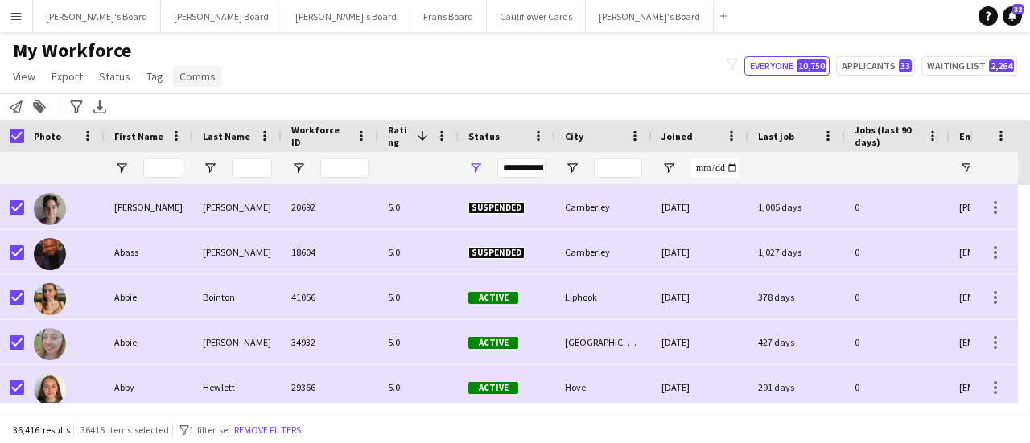
click at [199, 72] on span "Comms" at bounding box center [197, 76] width 36 height 14
click at [206, 109] on span "Send notification" at bounding box center [224, 111] width 82 height 14
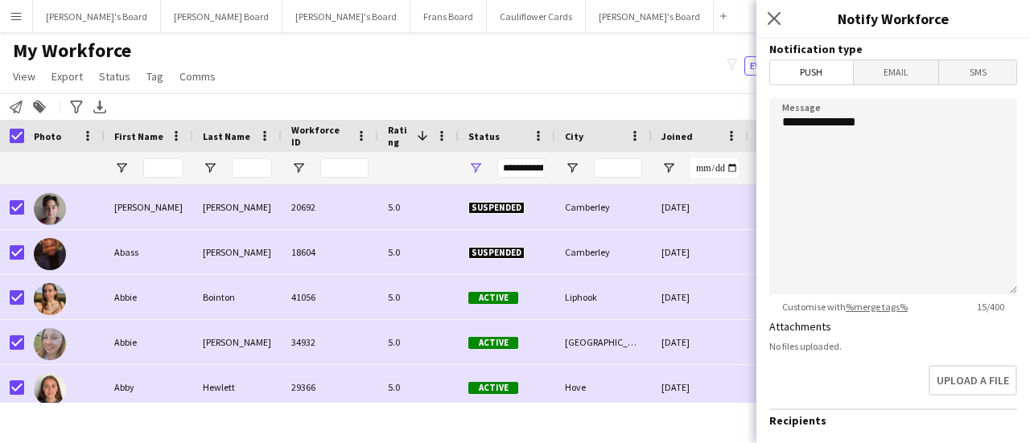
click at [895, 78] on span "Email" at bounding box center [895, 72] width 85 height 24
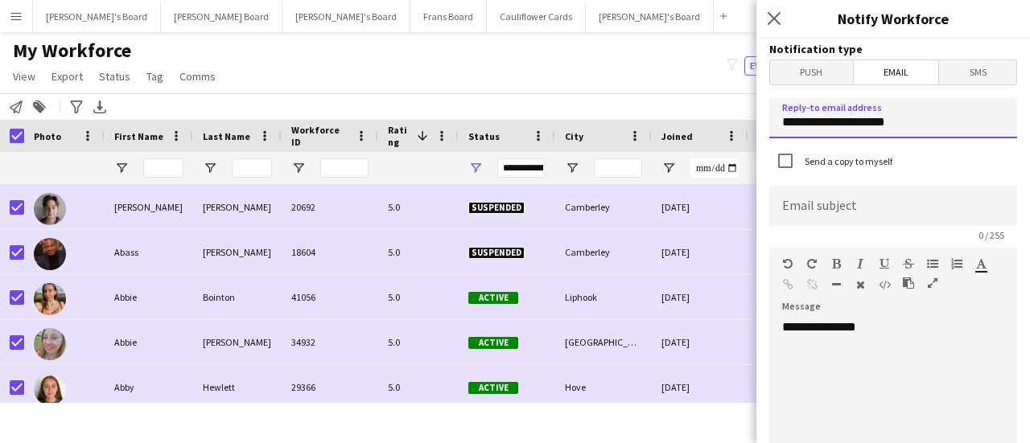
drag, startPoint x: 926, startPoint y: 117, endPoint x: 695, endPoint y: 112, distance: 230.9
click at [695, 112] on body "Menu Boards Boards Boards All jobs Status Workforce Workforce My Workforce Recr…" at bounding box center [515, 221] width 1030 height 443
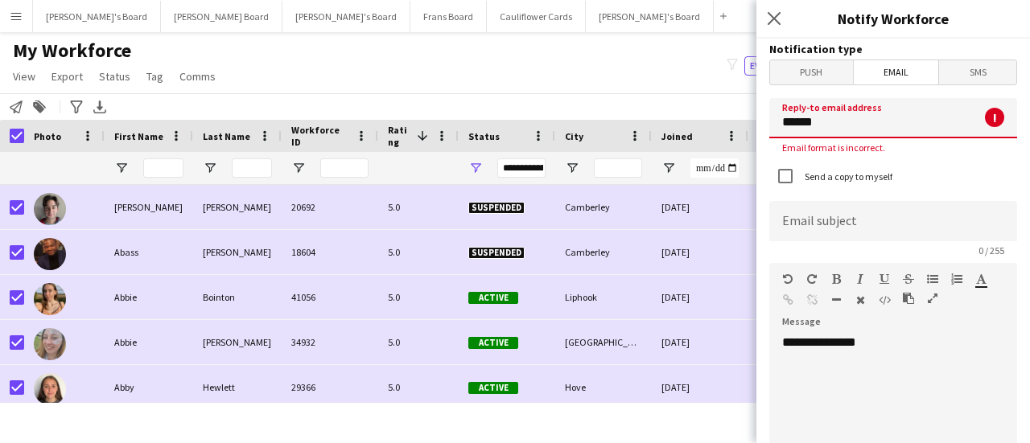
type input "**********"
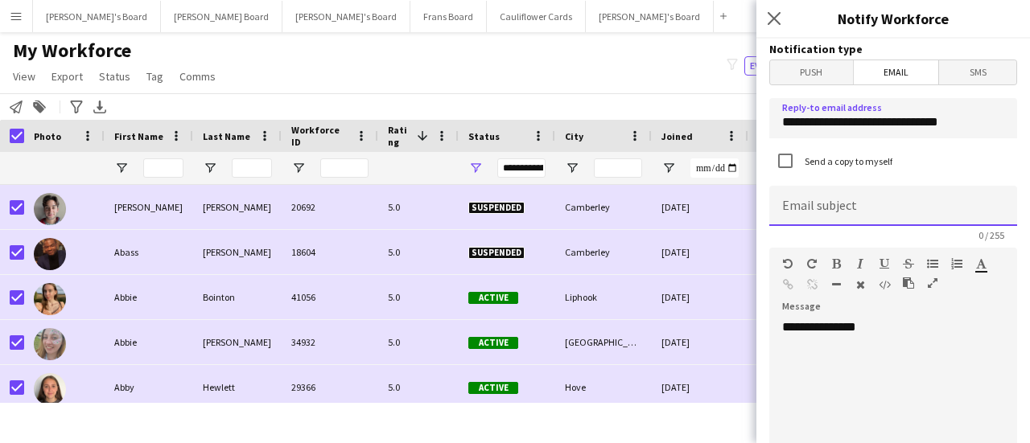
click at [845, 205] on input at bounding box center [893, 206] width 248 height 40
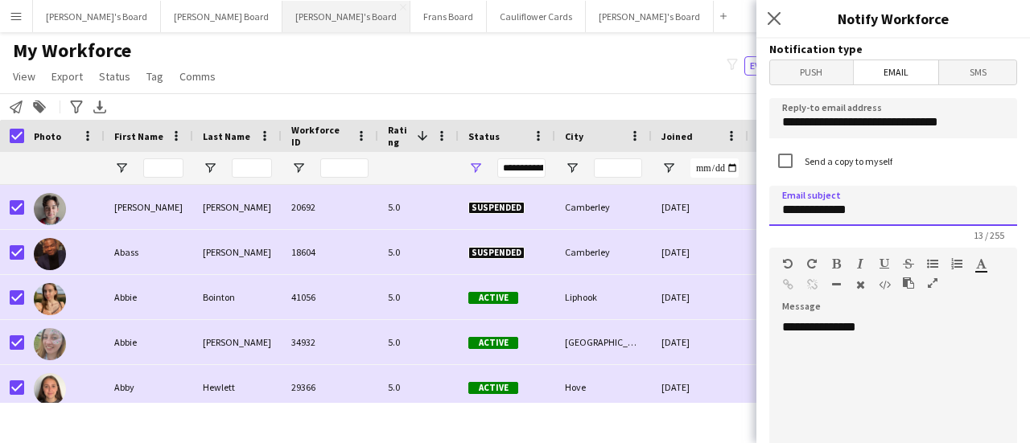
type input "**********"
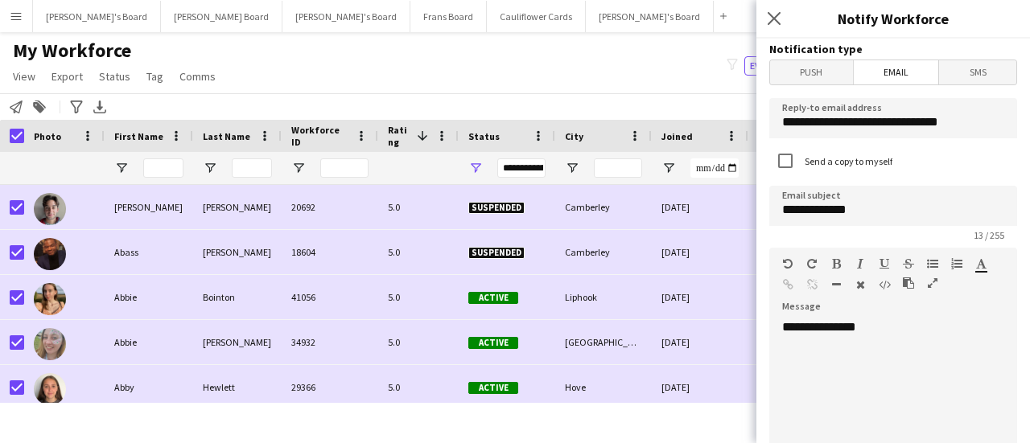
click at [415, 84] on div "My Workforce View Views Default view Compliance RTW Checks [GEOGRAPHIC_DATA] Se…" at bounding box center [515, 66] width 1030 height 55
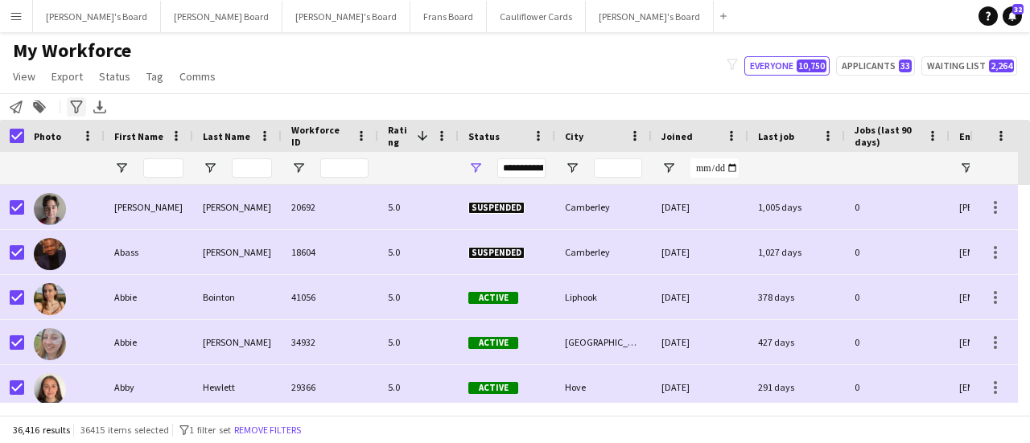
click at [84, 109] on div "Advanced filters" at bounding box center [76, 106] width 19 height 19
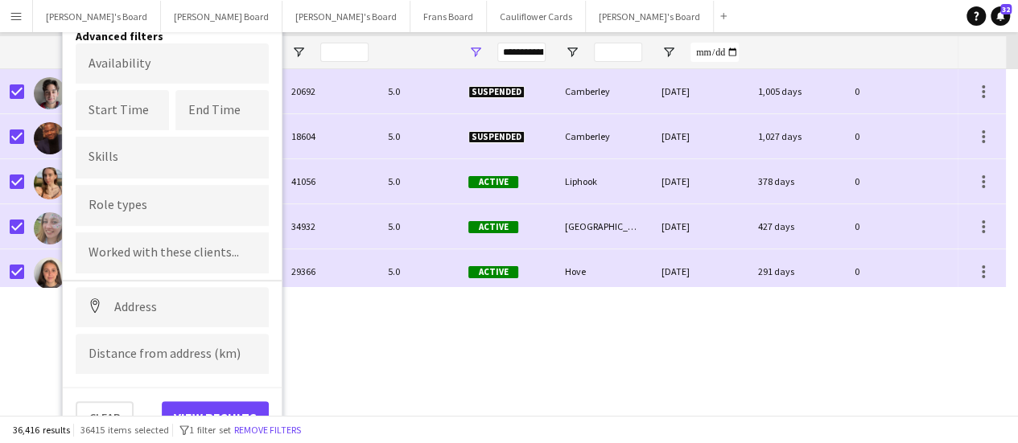
scroll to position [117, 0]
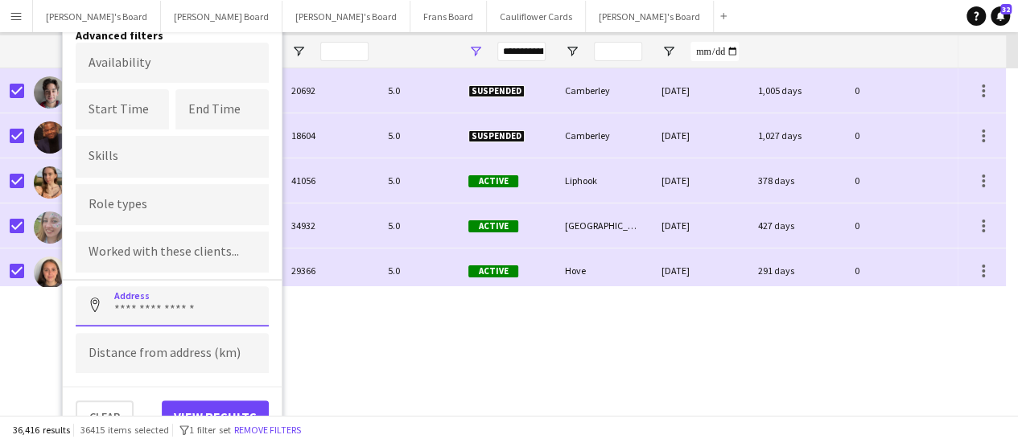
click at [197, 292] on input at bounding box center [172, 306] width 193 height 40
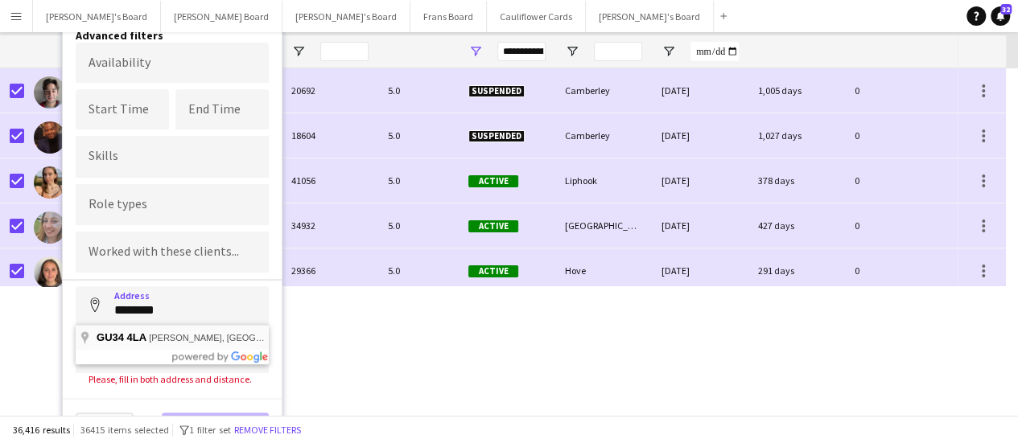
type input "**********"
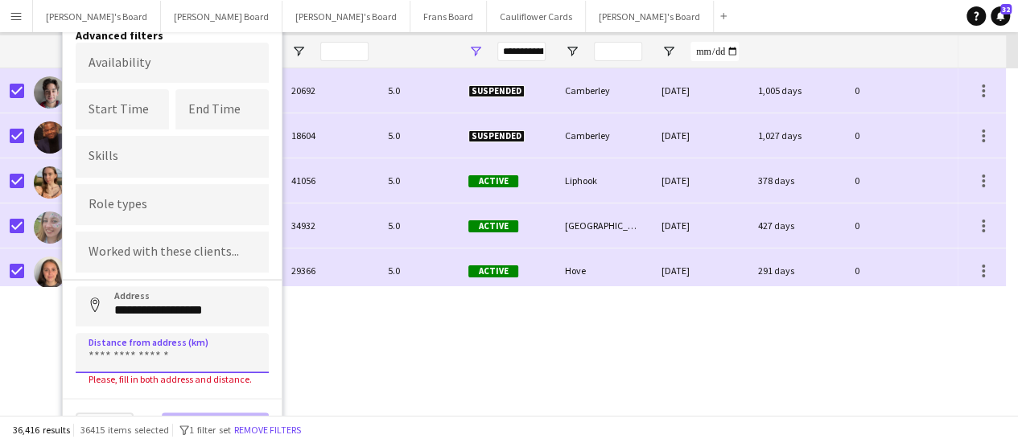
click at [166, 337] on input at bounding box center [172, 353] width 193 height 40
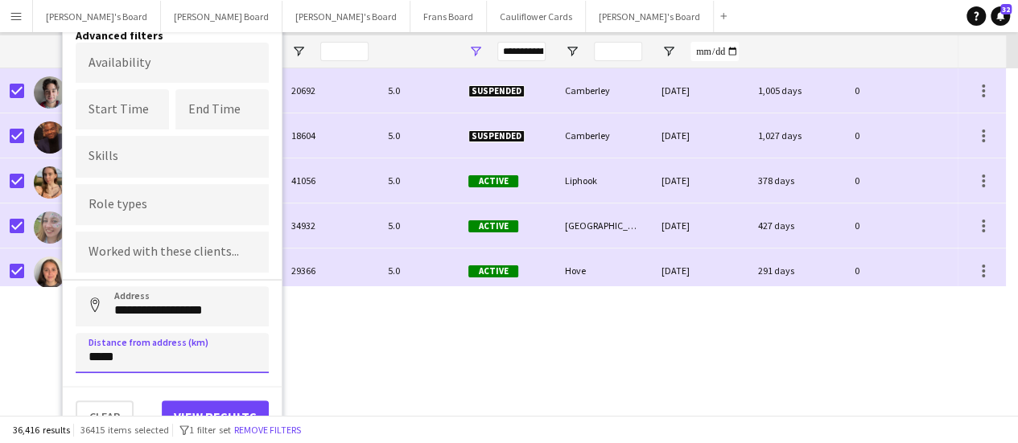
type input "*****"
click at [218, 408] on button "View results" at bounding box center [215, 417] width 107 height 32
type input "**********"
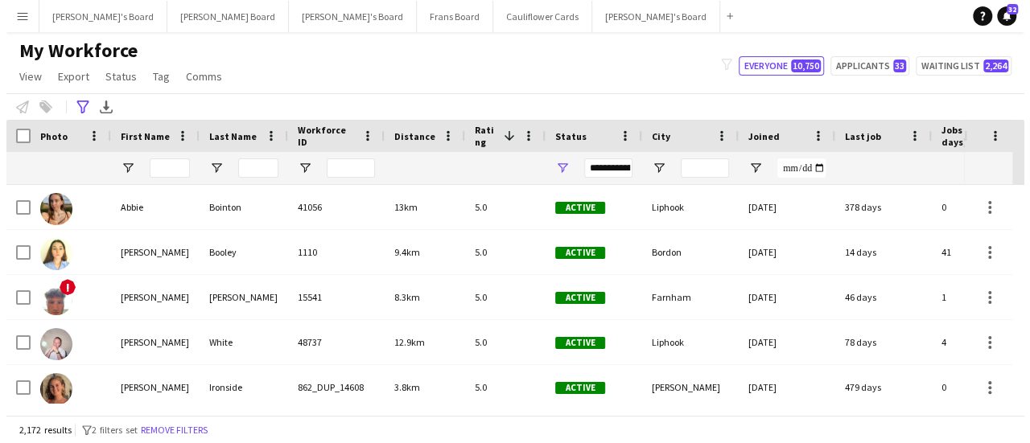
scroll to position [0, 0]
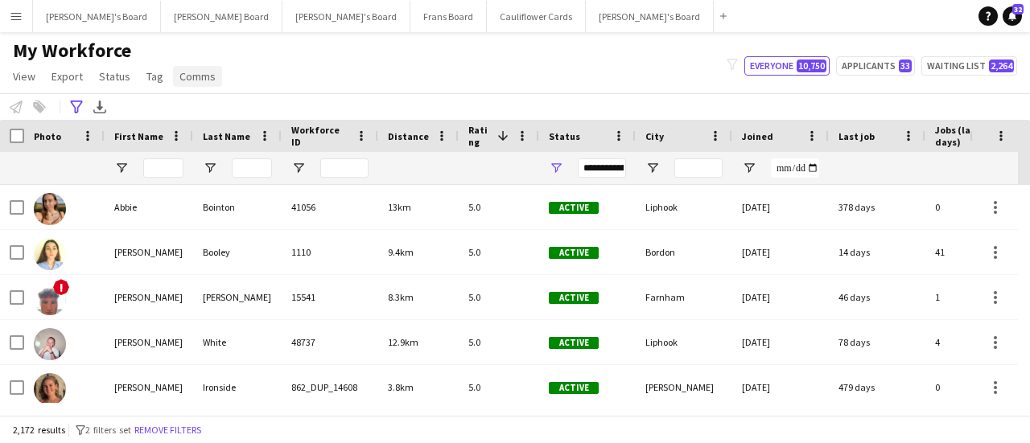
click at [196, 77] on span "Comms" at bounding box center [197, 76] width 36 height 14
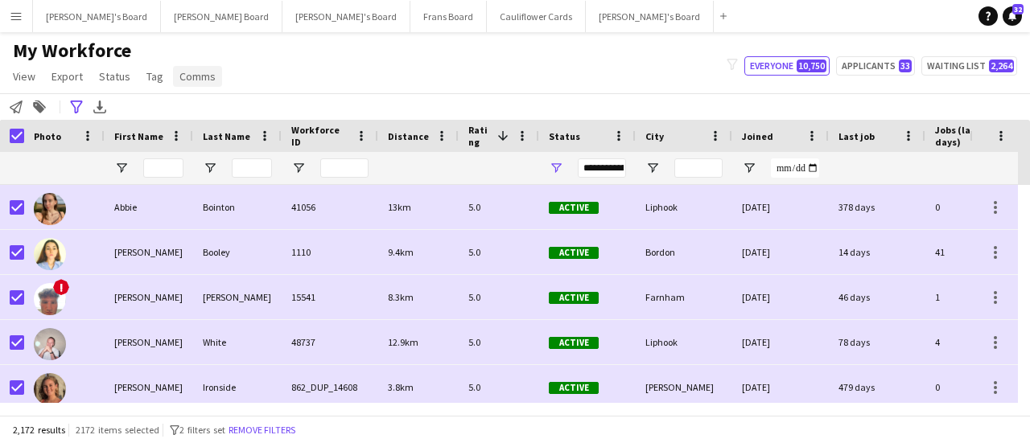
click at [203, 80] on span "Comms" at bounding box center [197, 76] width 36 height 14
click at [212, 102] on link "Send notification" at bounding box center [227, 111] width 113 height 34
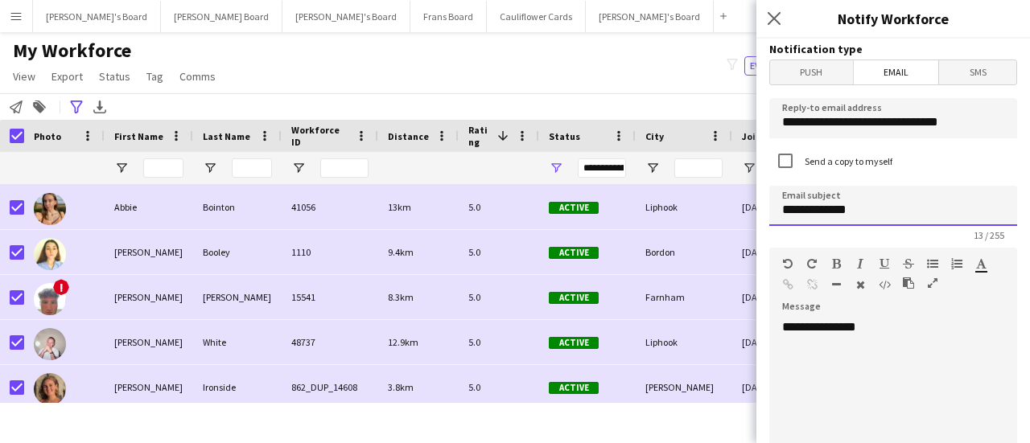
click at [874, 204] on input "**********" at bounding box center [893, 206] width 248 height 40
type input "**********"
click at [898, 325] on div "**********" at bounding box center [887, 415] width 236 height 193
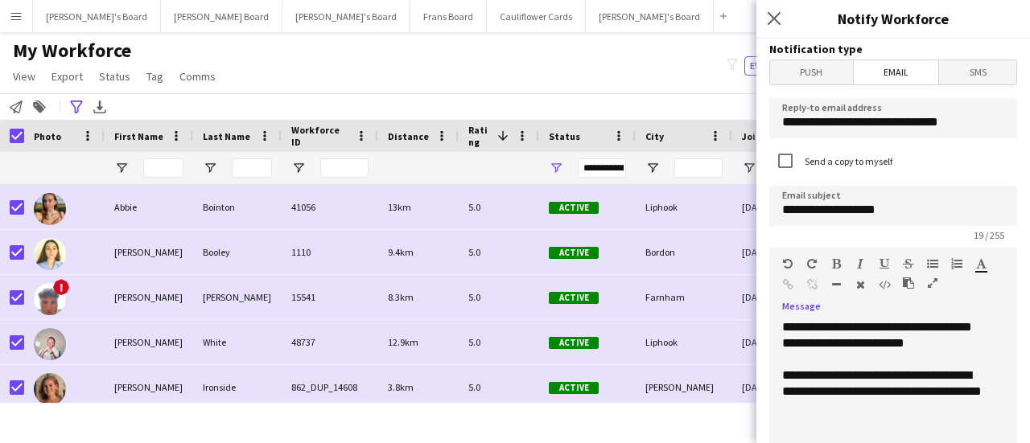
drag, startPoint x: 846, startPoint y: 408, endPoint x: 870, endPoint y: 404, distance: 23.7
click at [870, 404] on div "**********" at bounding box center [887, 392] width 210 height 48
click at [848, 405] on div "**********" at bounding box center [887, 392] width 210 height 48
click at [849, 409] on div "**********" at bounding box center [887, 392] width 210 height 48
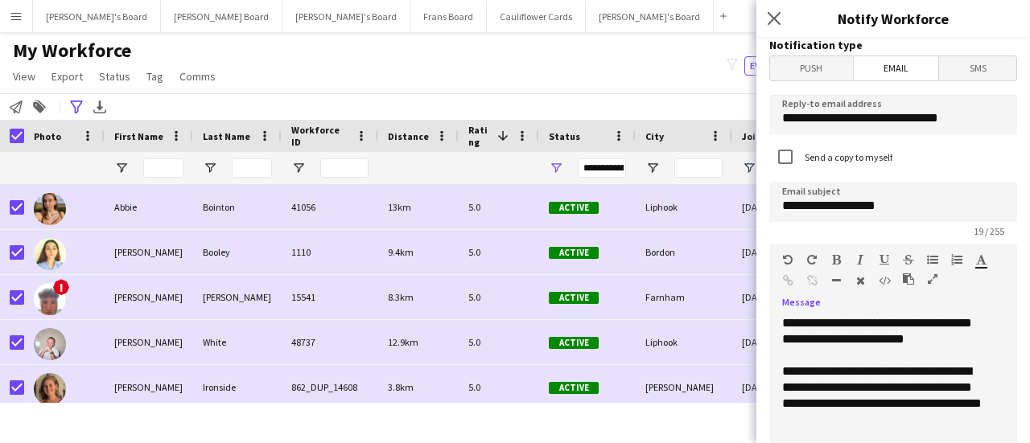
click at [804, 417] on div "**********" at bounding box center [887, 404] width 210 height 80
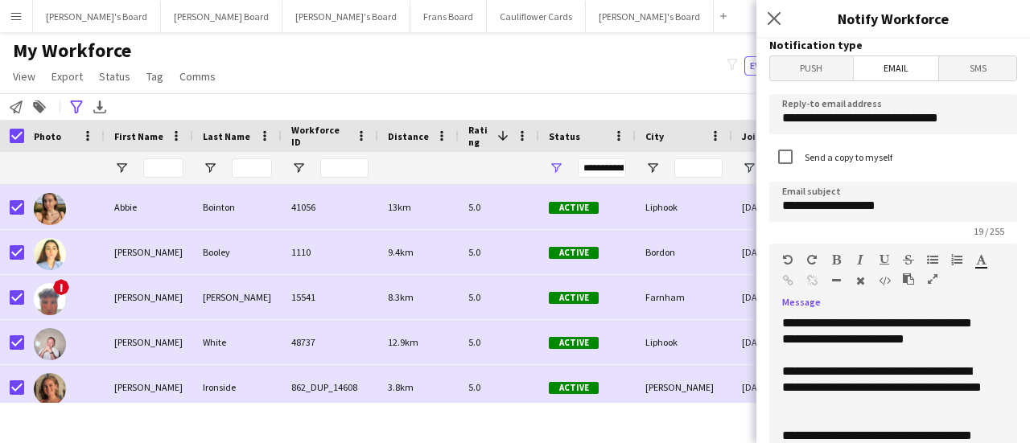
click at [845, 396] on div "**********" at bounding box center [887, 388] width 210 height 48
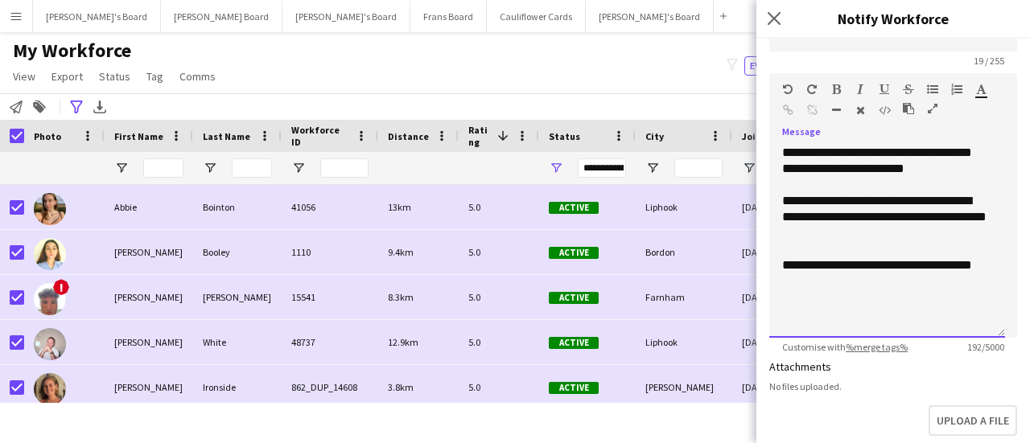
scroll to position [178, 0]
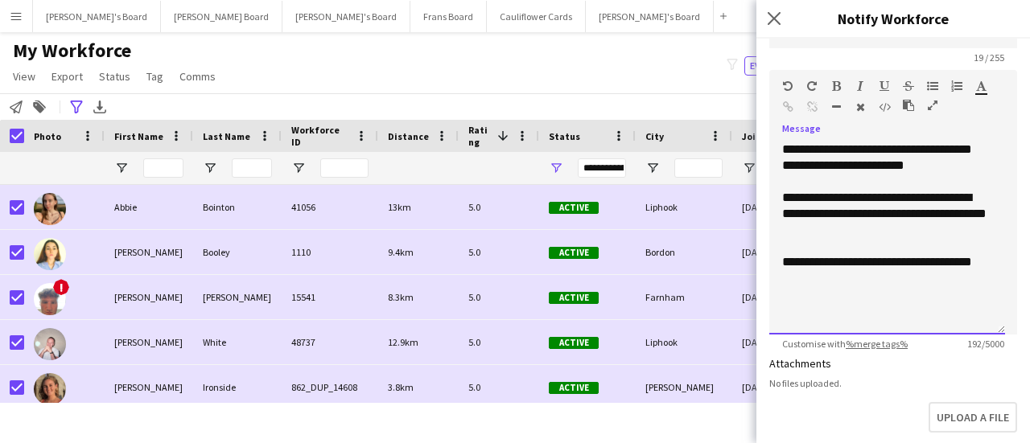
click at [816, 281] on div "**********" at bounding box center [887, 270] width 210 height 32
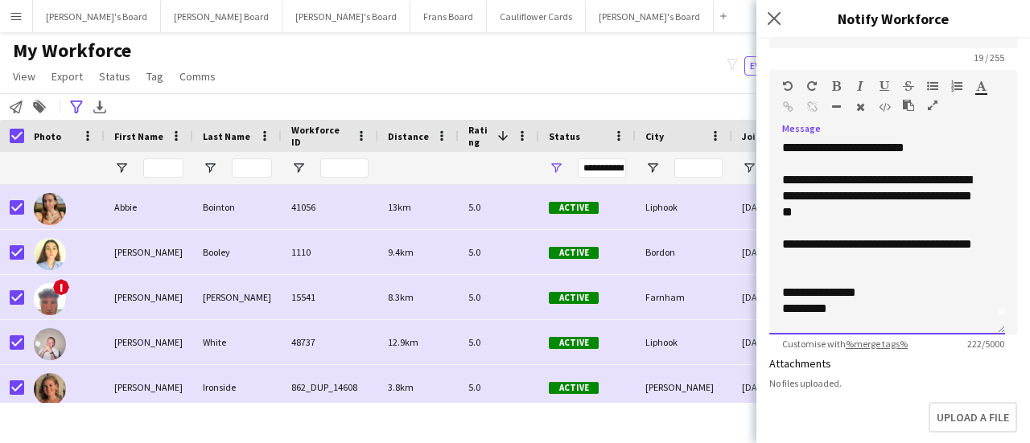
scroll to position [34, 0]
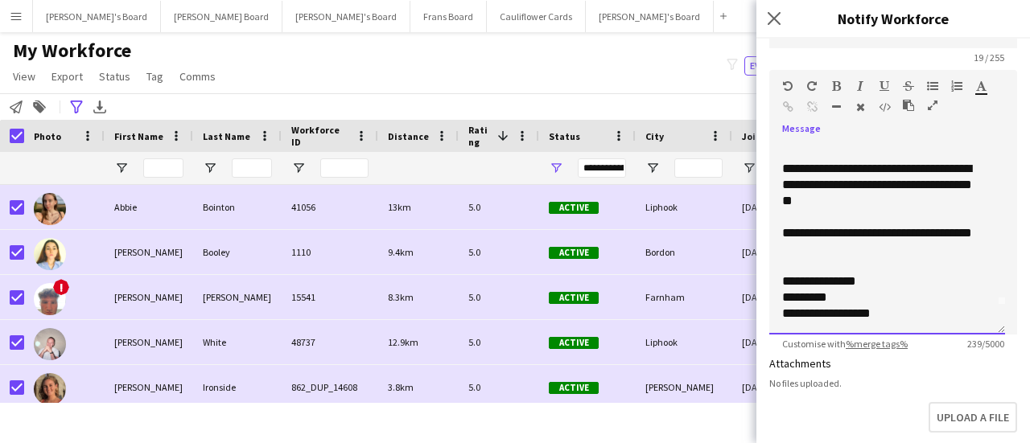
click at [781, 306] on div "**********" at bounding box center [887, 238] width 236 height 193
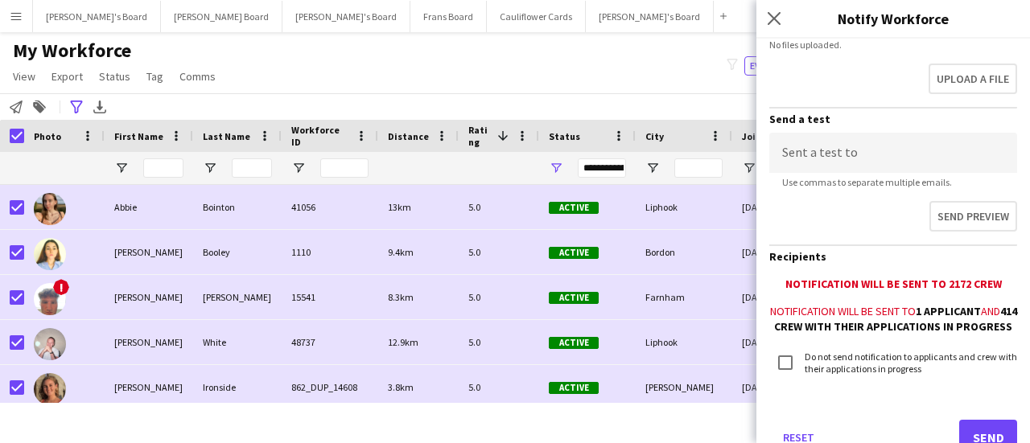
scroll to position [587, 0]
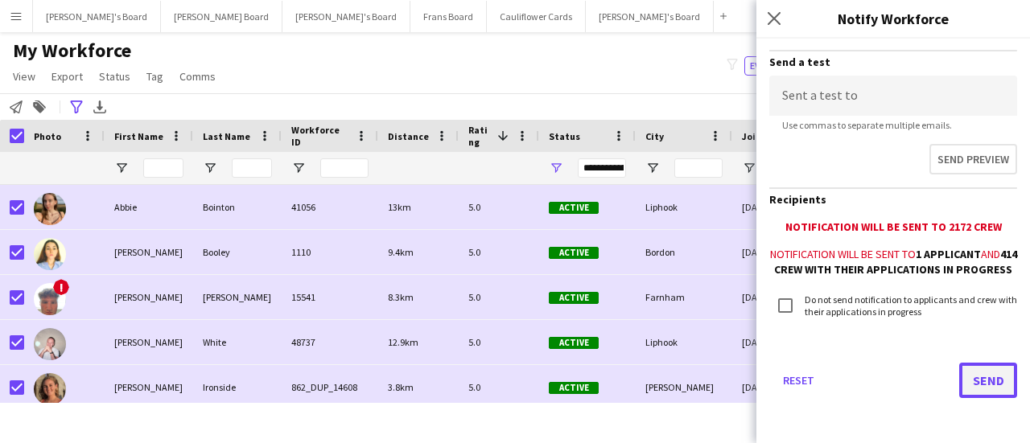
click at [975, 375] on button "Send" at bounding box center [988, 380] width 58 height 35
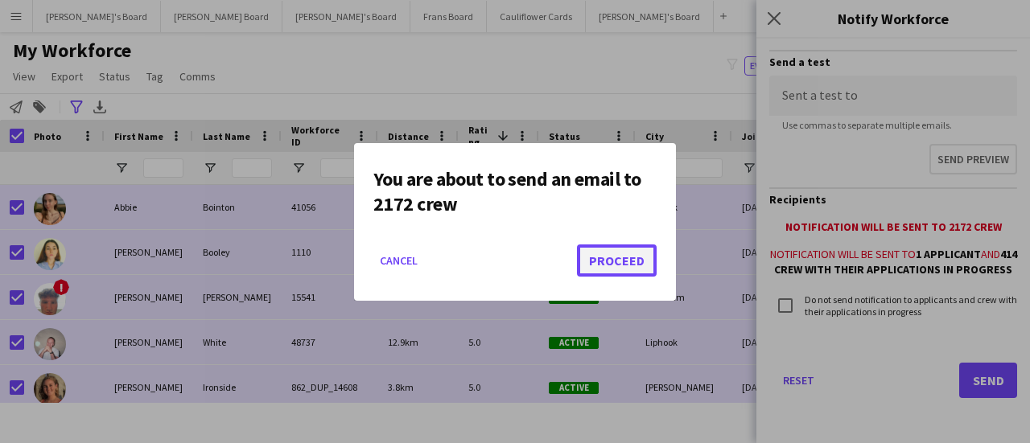
click at [637, 261] on button "Proceed" at bounding box center [617, 261] width 80 height 32
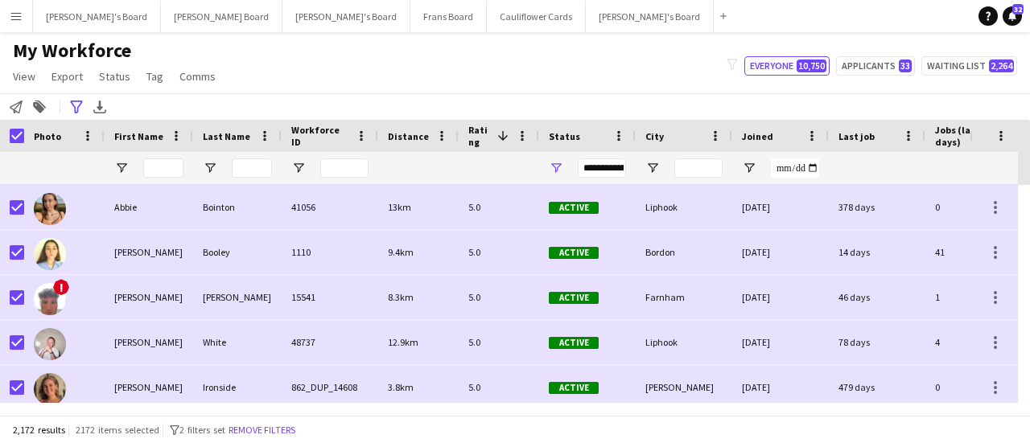
click at [18, 21] on app-icon "Menu" at bounding box center [16, 16] width 13 height 13
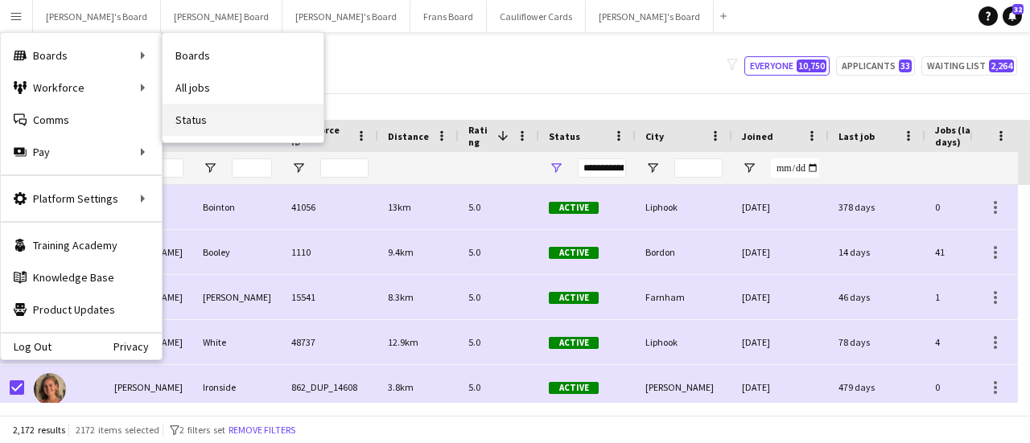
click at [257, 109] on link "Status" at bounding box center [242, 120] width 161 height 32
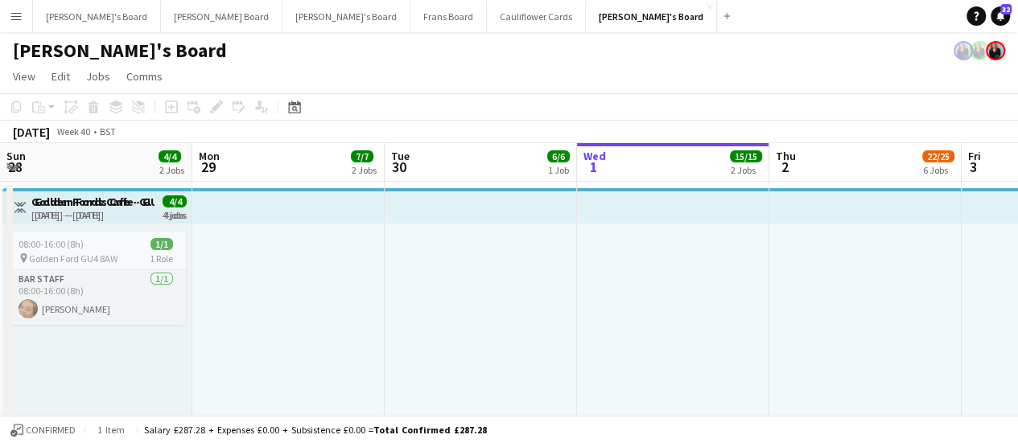
scroll to position [0, 386]
